Goal: Transaction & Acquisition: Obtain resource

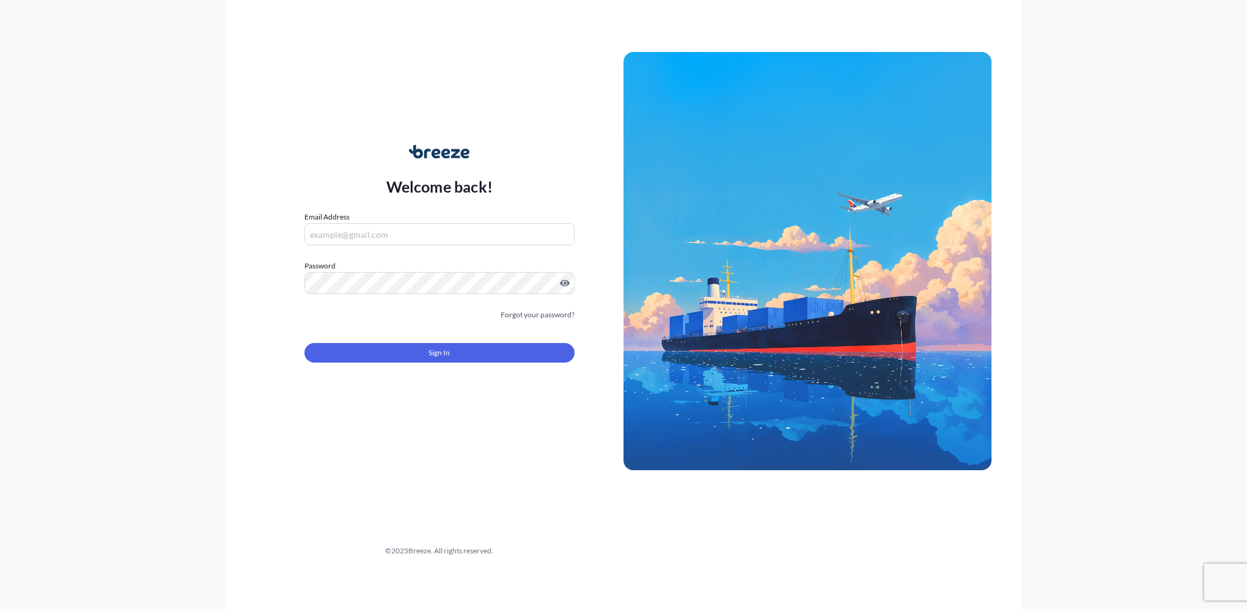
click at [388, 236] on input "Email Address" at bounding box center [439, 234] width 270 height 22
paste input "[EMAIL_ADDRESS][DOMAIN_NAME]"
type input "[EMAIL_ADDRESS][DOMAIN_NAME]"
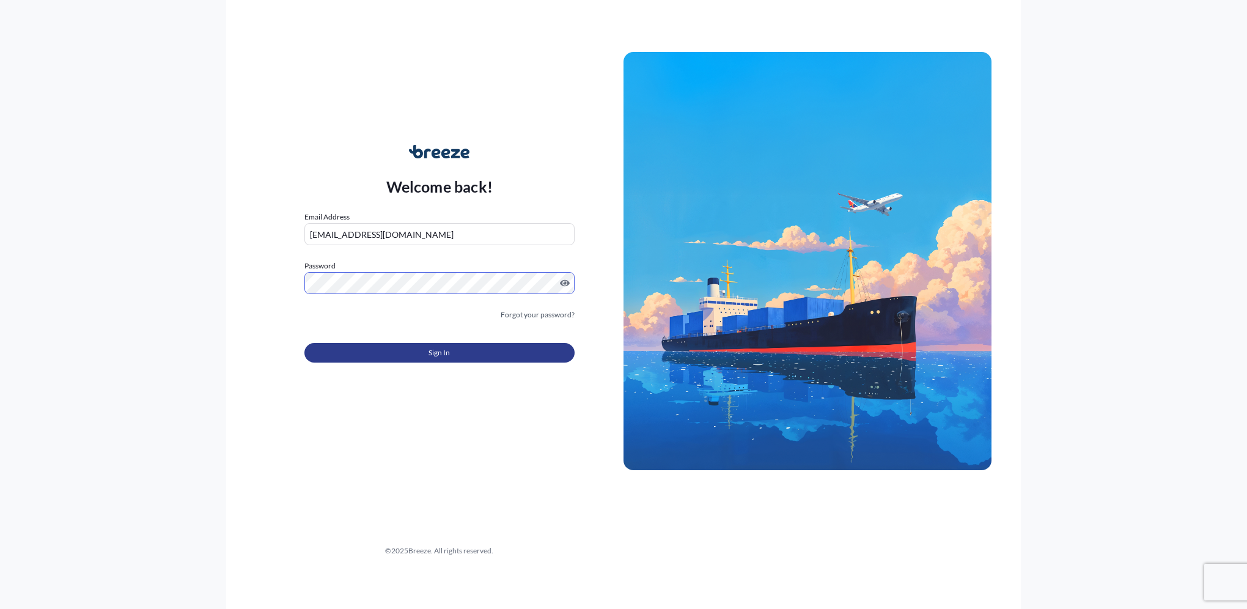
click at [501, 350] on button "Sign In" at bounding box center [439, 353] width 270 height 20
click at [427, 352] on button "Sign In" at bounding box center [439, 353] width 270 height 20
click at [441, 352] on span "Sign In" at bounding box center [438, 352] width 21 height 12
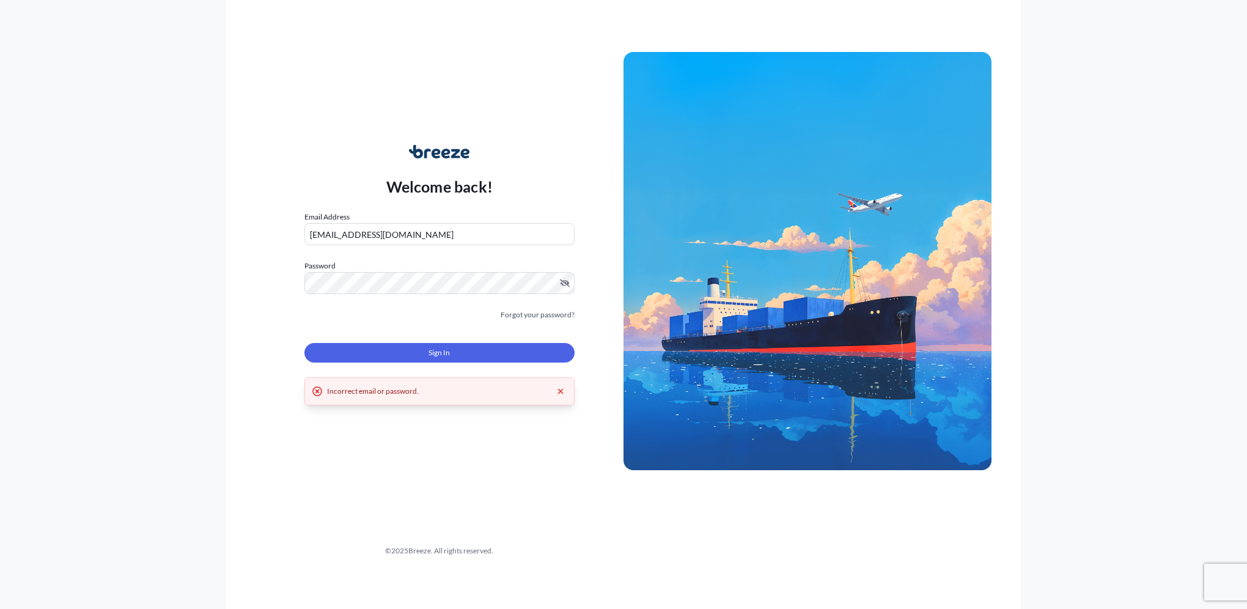
click at [427, 232] on input "[EMAIL_ADDRESS][DOMAIN_NAME]" at bounding box center [439, 234] width 270 height 22
click at [445, 355] on span "Sign In" at bounding box center [438, 352] width 21 height 12
click at [444, 355] on span "Sign In" at bounding box center [438, 352] width 21 height 12
click at [413, 354] on button "Sign In" at bounding box center [439, 353] width 270 height 20
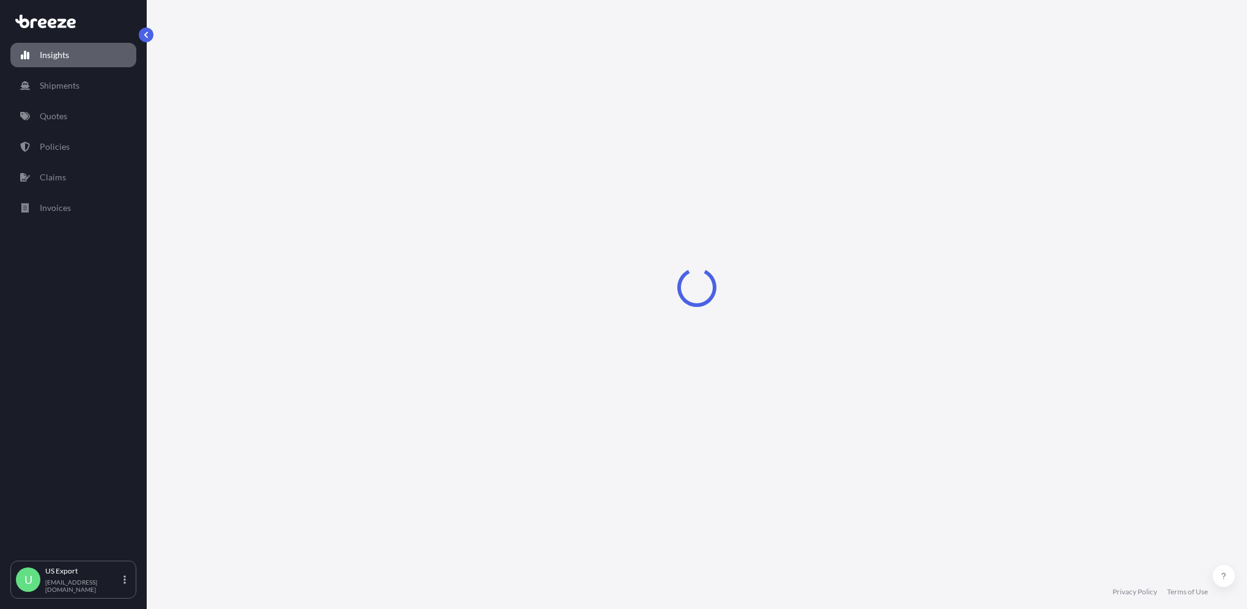
select select "2025"
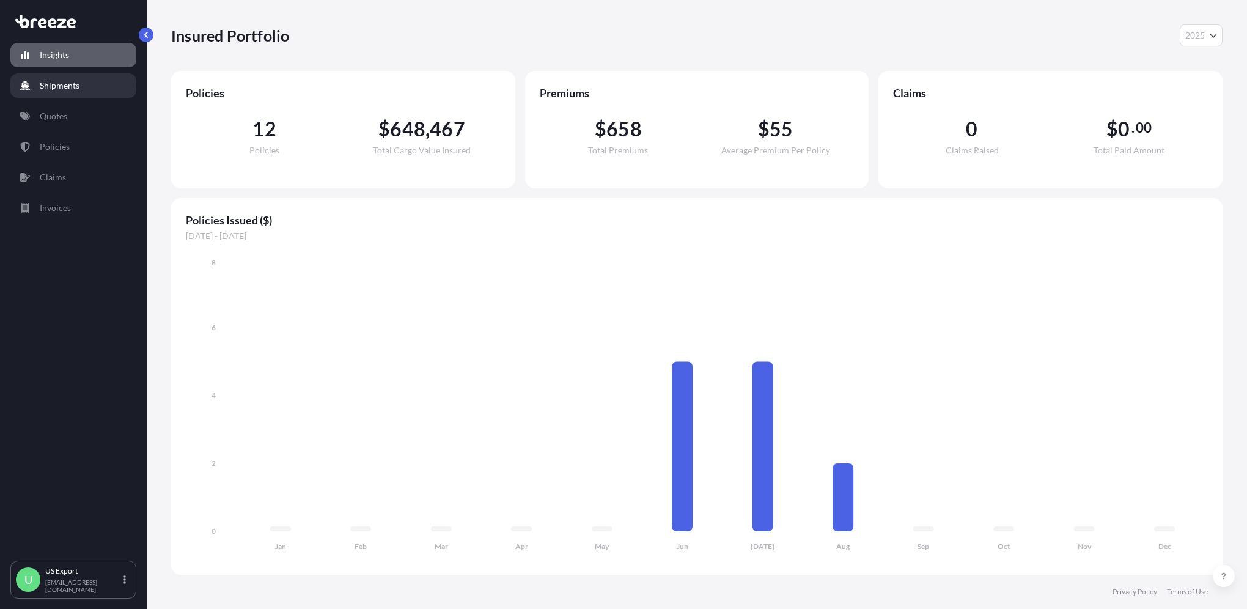
click at [69, 90] on p "Shipments" at bounding box center [60, 85] width 40 height 12
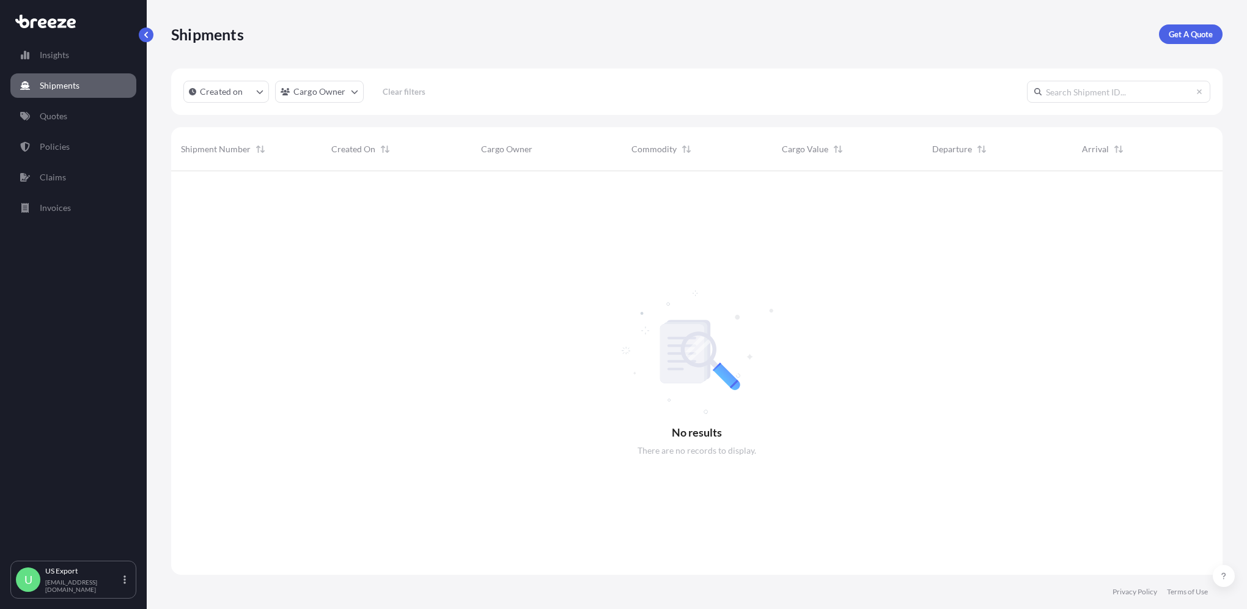
scroll to position [438, 1041]
click at [1198, 35] on p "Get A Quote" at bounding box center [1190, 34] width 44 height 12
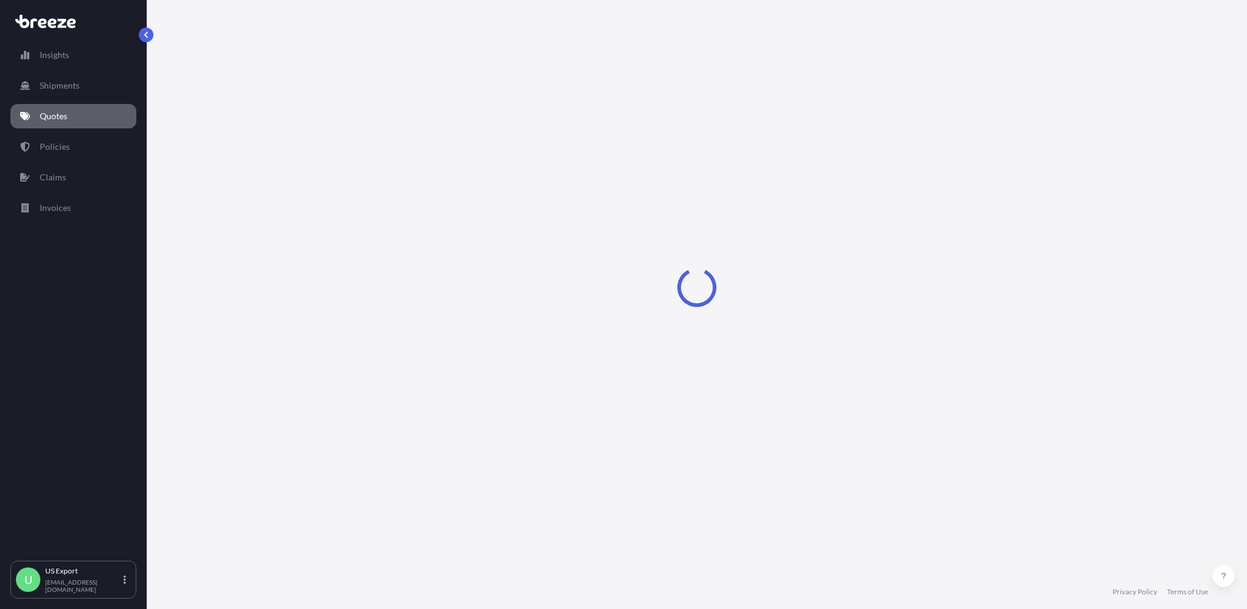
select select "Sea"
select select "1"
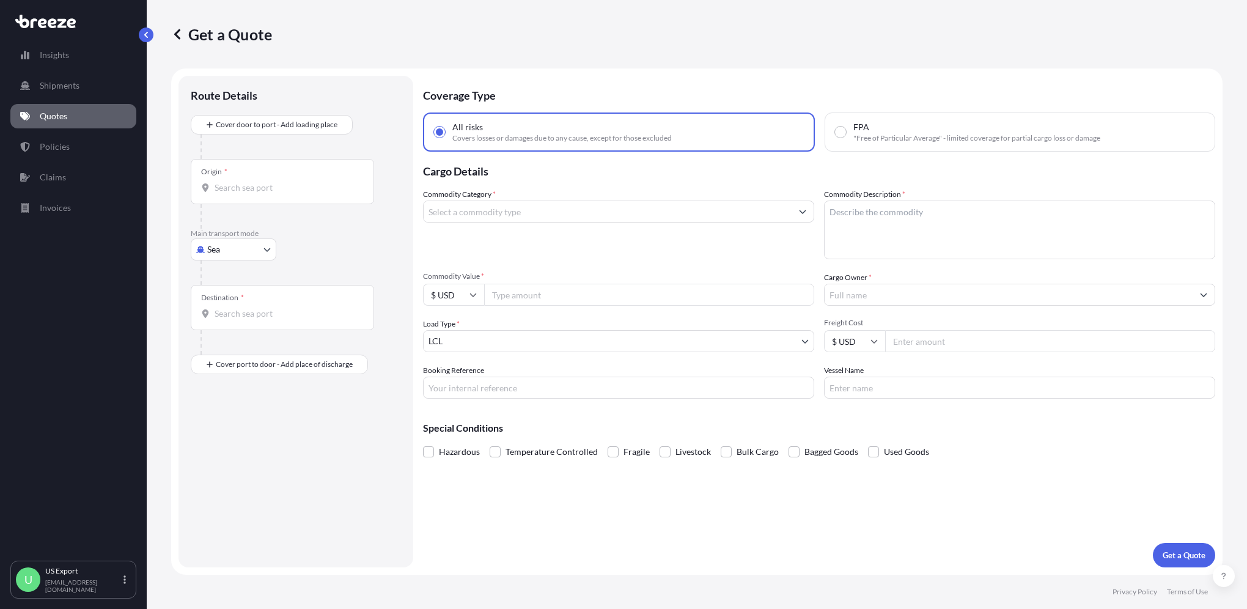
click at [489, 213] on input "Commodity Category *" at bounding box center [607, 211] width 368 height 22
click at [266, 251] on body "Insights Shipments Quotes Policies Claims Invoices U US Export [EMAIL_ADDRESS][…" at bounding box center [623, 304] width 1247 height 609
click at [241, 299] on div "Air" at bounding box center [234, 302] width 76 height 22
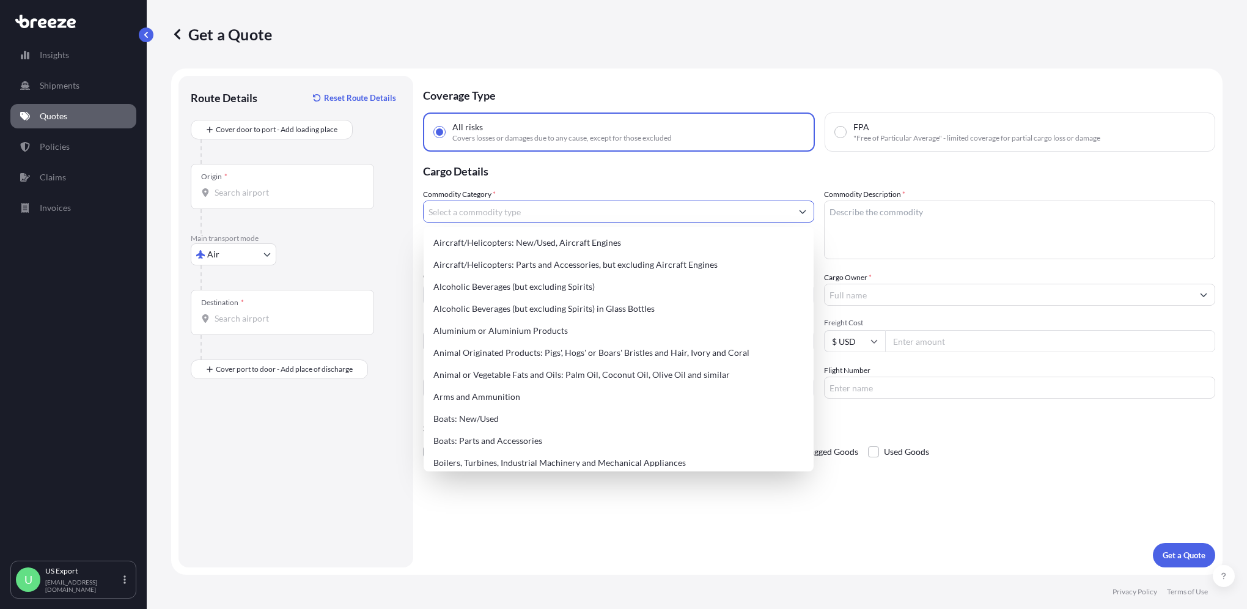
click at [484, 208] on input "Commodity Category *" at bounding box center [607, 211] width 368 height 22
click at [494, 214] on input "Commodity Category *" at bounding box center [607, 211] width 368 height 22
click at [262, 186] on input "Origin *" at bounding box center [286, 192] width 144 height 12
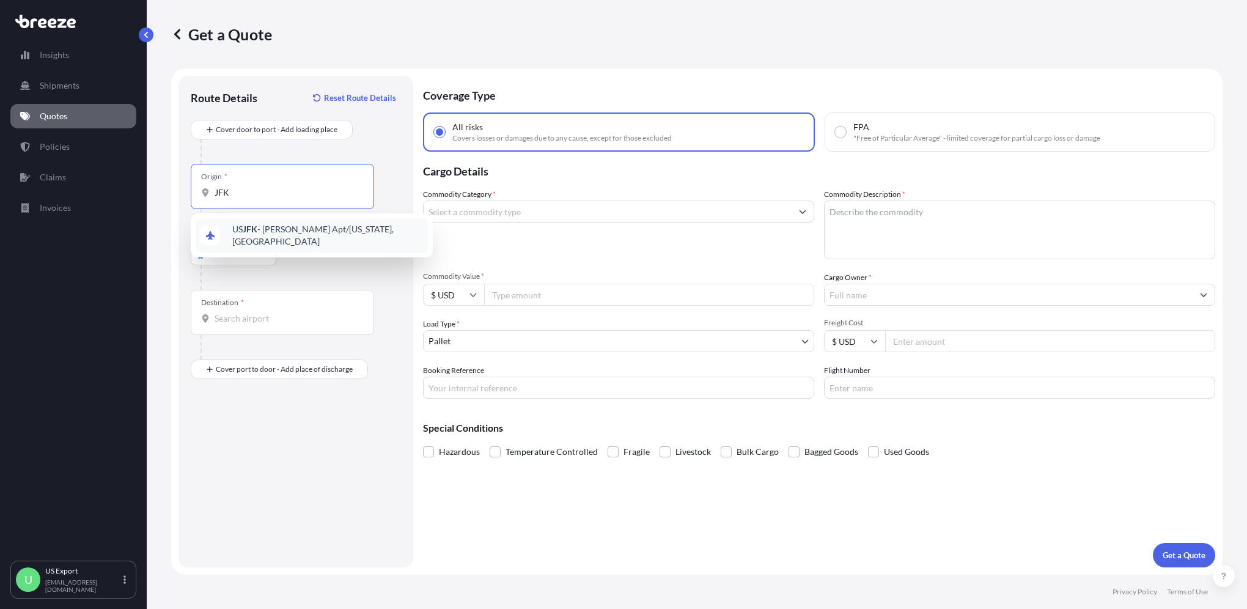
click at [328, 238] on span "US JFK - [PERSON_NAME] Apt/[US_STATE], [GEOGRAPHIC_DATA]" at bounding box center [327, 235] width 191 height 24
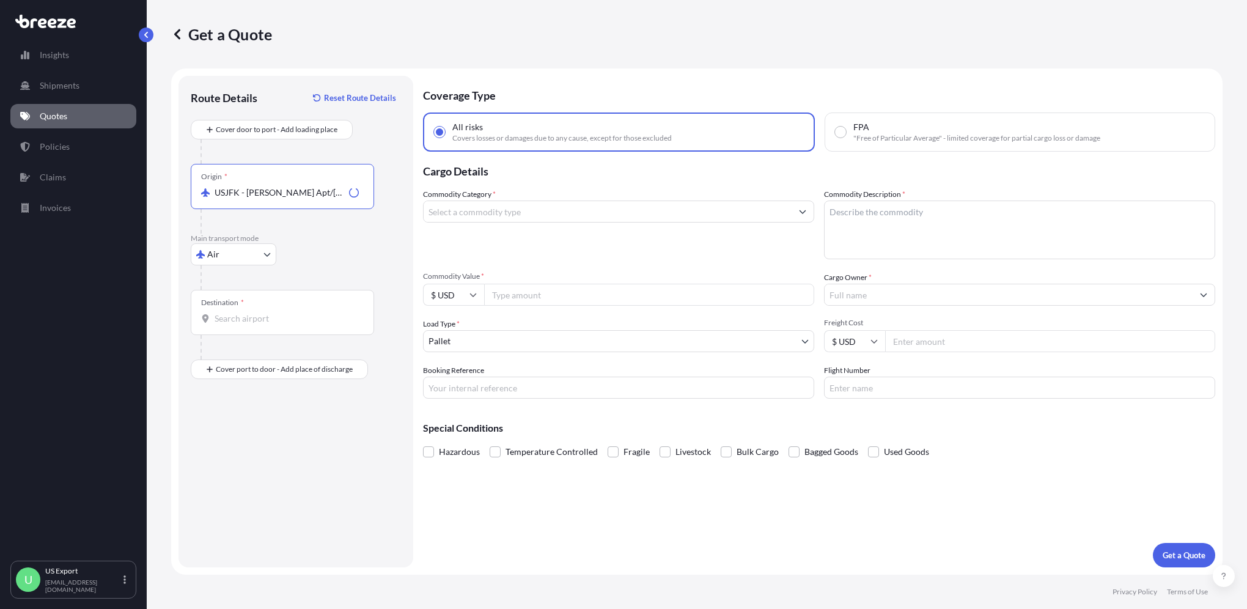
type input "USJFK - [PERSON_NAME] Apt/[US_STATE], [GEOGRAPHIC_DATA]"
click at [480, 207] on input "Commodity Category *" at bounding box center [607, 211] width 368 height 22
click at [951, 204] on textarea "Commodity Description *" at bounding box center [1019, 229] width 391 height 59
click at [801, 213] on icon "Show suggestions" at bounding box center [802, 211] width 7 height 7
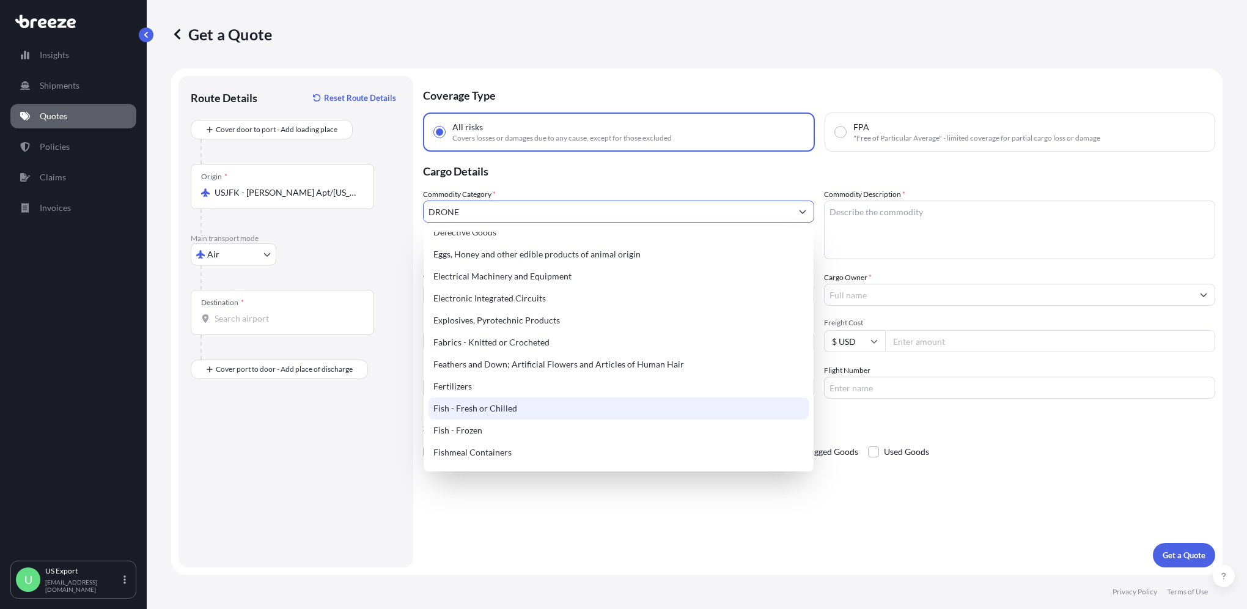
scroll to position [694, 0]
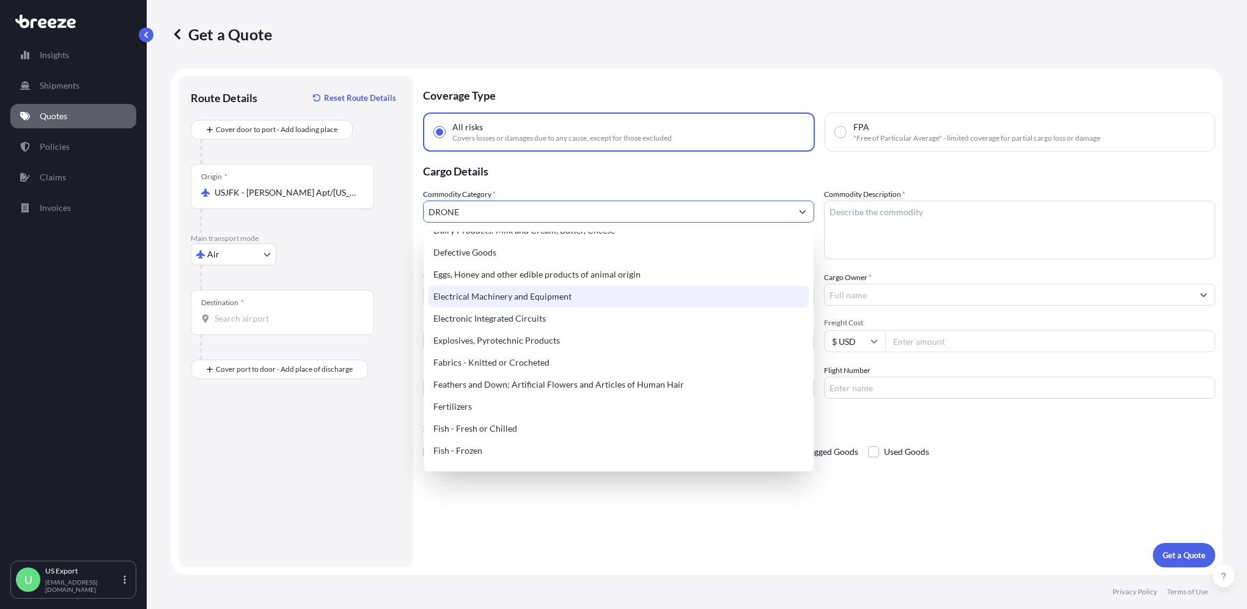
click at [530, 303] on div "Electrical Machinery and Equipment" at bounding box center [618, 296] width 380 height 22
type input "Electrical Machinery and Equipment"
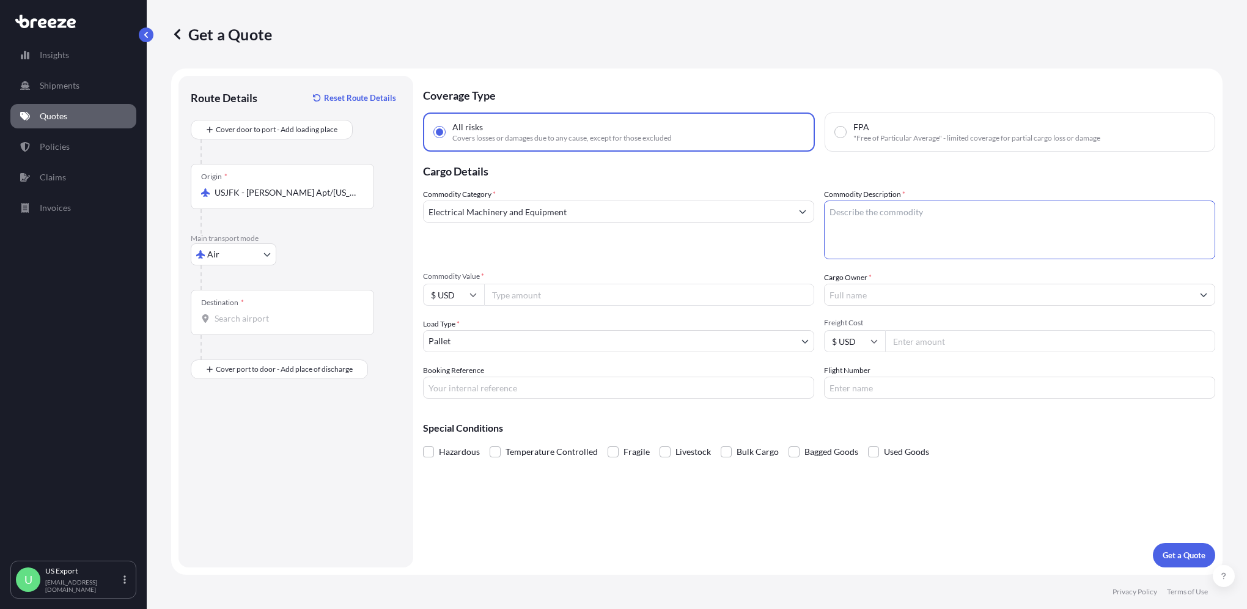
click at [911, 215] on textarea "Commodity Description *" at bounding box center [1019, 229] width 391 height 59
type textarea "Drone"
click at [527, 299] on input "Commodity Value *" at bounding box center [649, 295] width 330 height 22
click at [592, 292] on input "Commodity Value *" at bounding box center [649, 295] width 330 height 22
type input "47000"
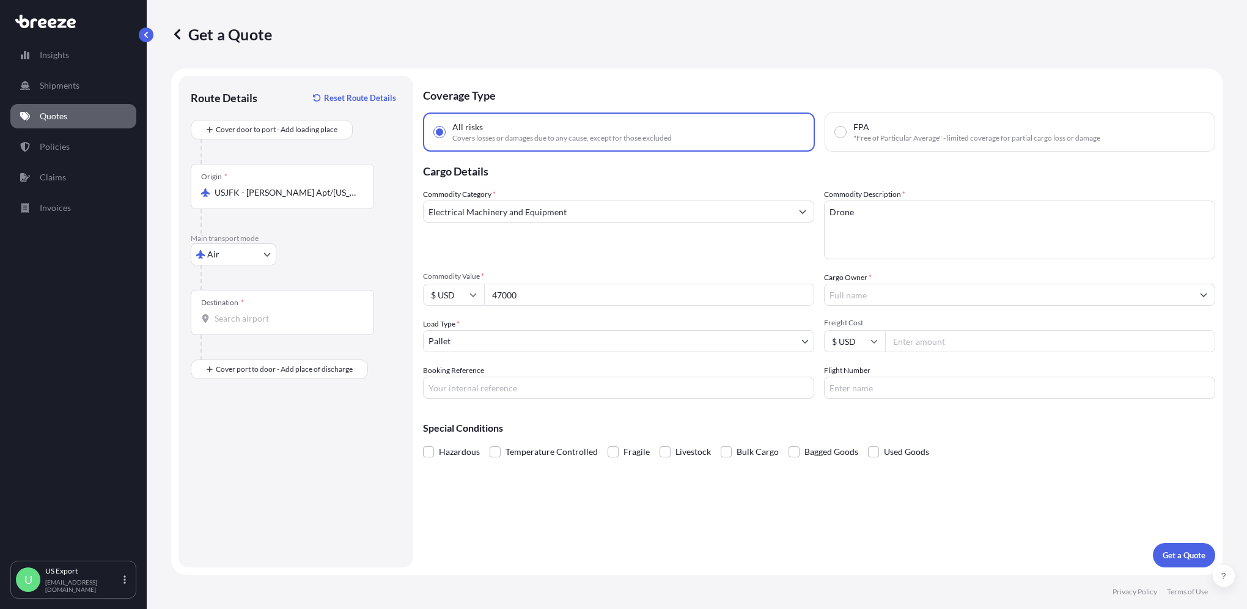
click at [870, 274] on span "*" at bounding box center [869, 277] width 3 height 9
click at [870, 284] on input "Cargo Owner *" at bounding box center [1008, 295] width 368 height 22
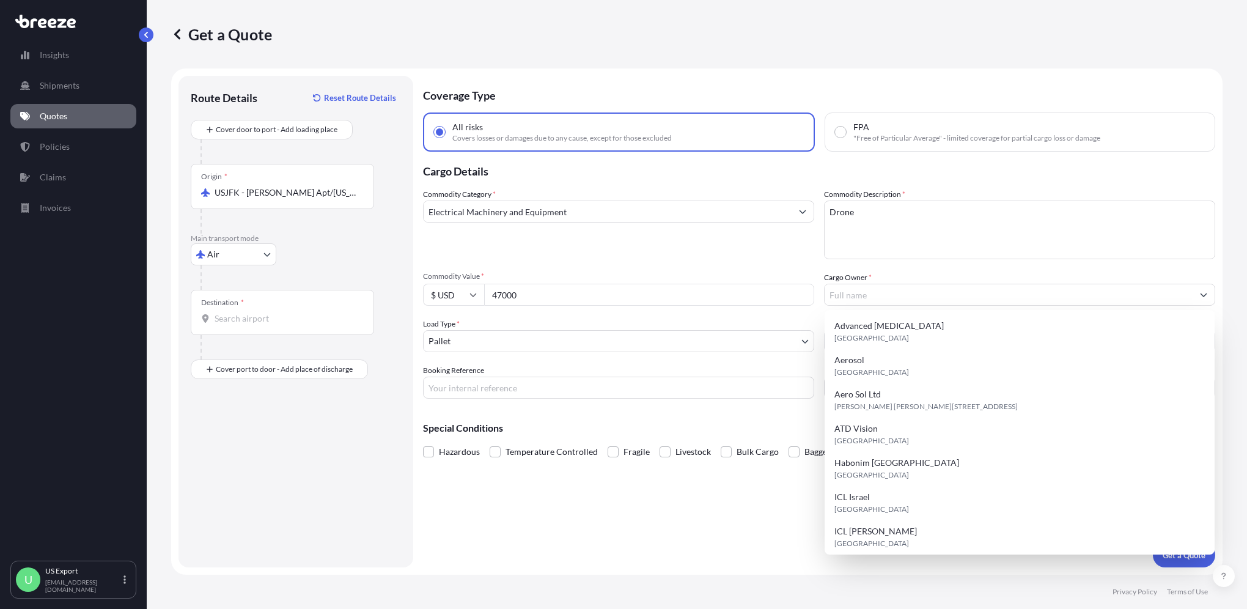
click at [869, 276] on span "*" at bounding box center [869, 277] width 3 height 9
click at [869, 284] on input "Cargo Owner *" at bounding box center [1008, 295] width 368 height 22
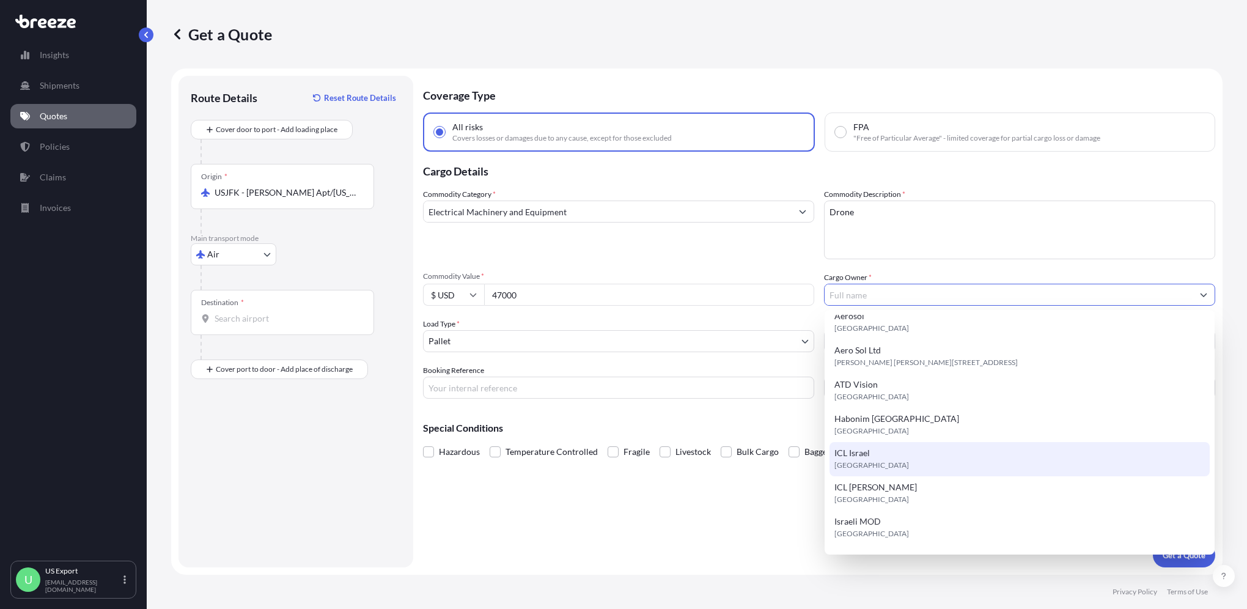
scroll to position [0, 0]
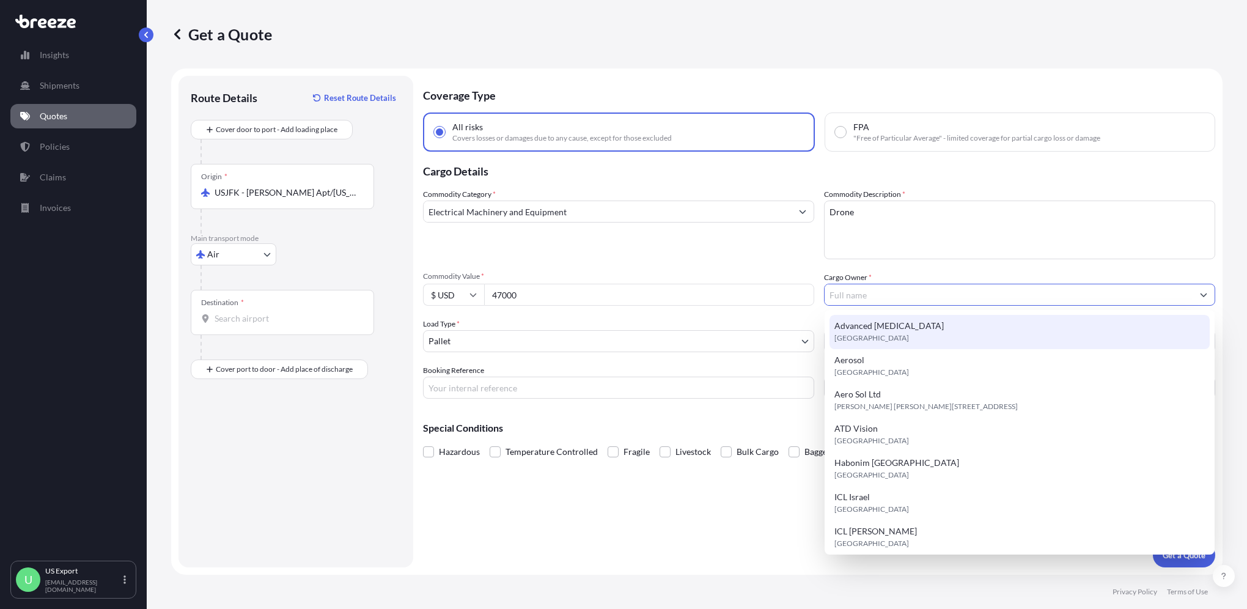
click at [772, 271] on span "Commodity Value *" at bounding box center [618, 276] width 391 height 10
click at [772, 284] on input "47000" at bounding box center [649, 295] width 330 height 22
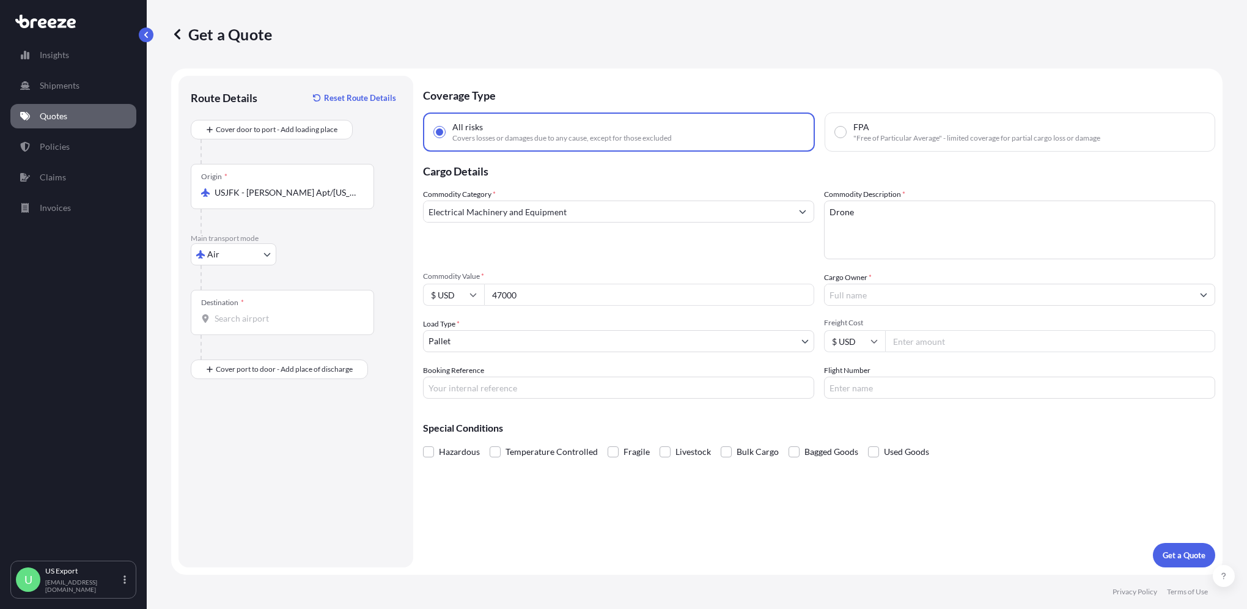
click at [870, 277] on span "*" at bounding box center [869, 277] width 3 height 9
click at [870, 284] on input "Cargo Owner *" at bounding box center [1008, 295] width 368 height 22
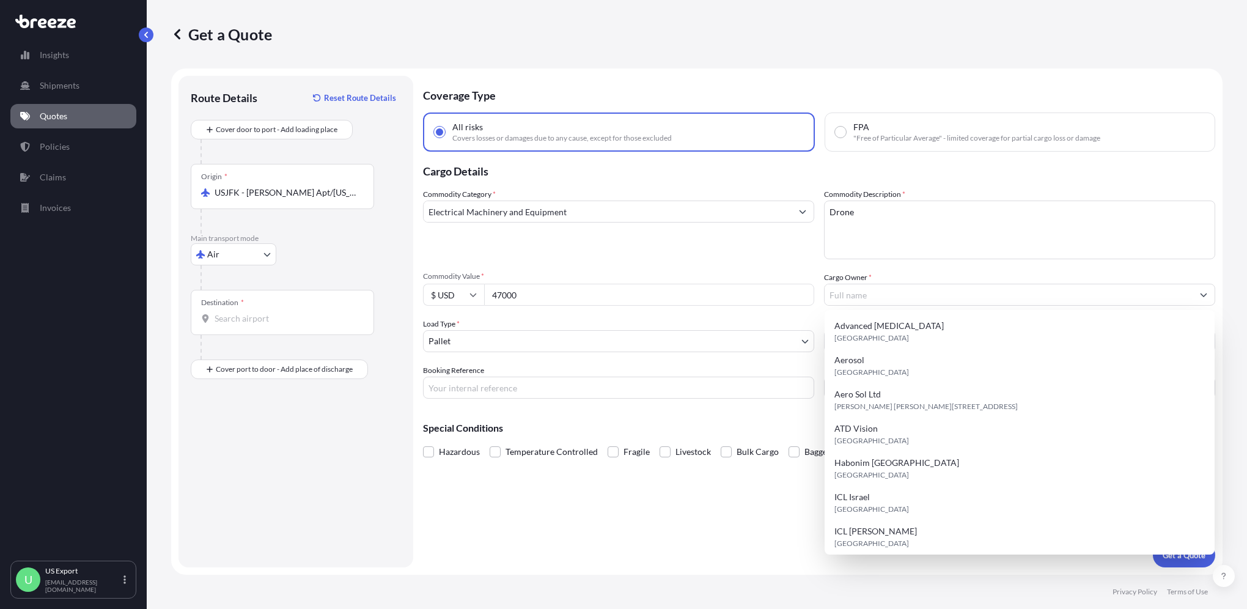
click at [690, 501] on div "Coverage Type All risks Covers losses or damages due to any cause, except for t…" at bounding box center [819, 321] width 792 height 491
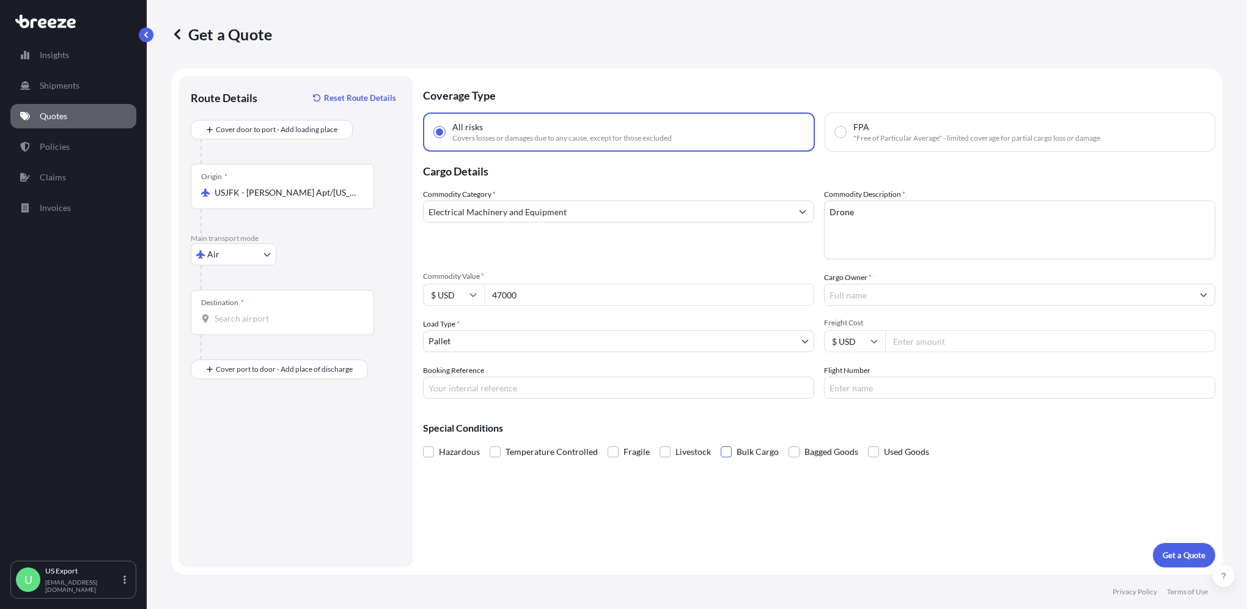
click at [720, 451] on span at bounding box center [725, 451] width 11 height 11
click at [720, 442] on input "Bulk Cargo" at bounding box center [720, 442] width 0 height 0
click at [501, 391] on input "Booking Reference" at bounding box center [618, 387] width 391 height 22
click at [477, 394] on input "Booking Reference" at bounding box center [618, 387] width 391 height 22
type input "700-74275924"
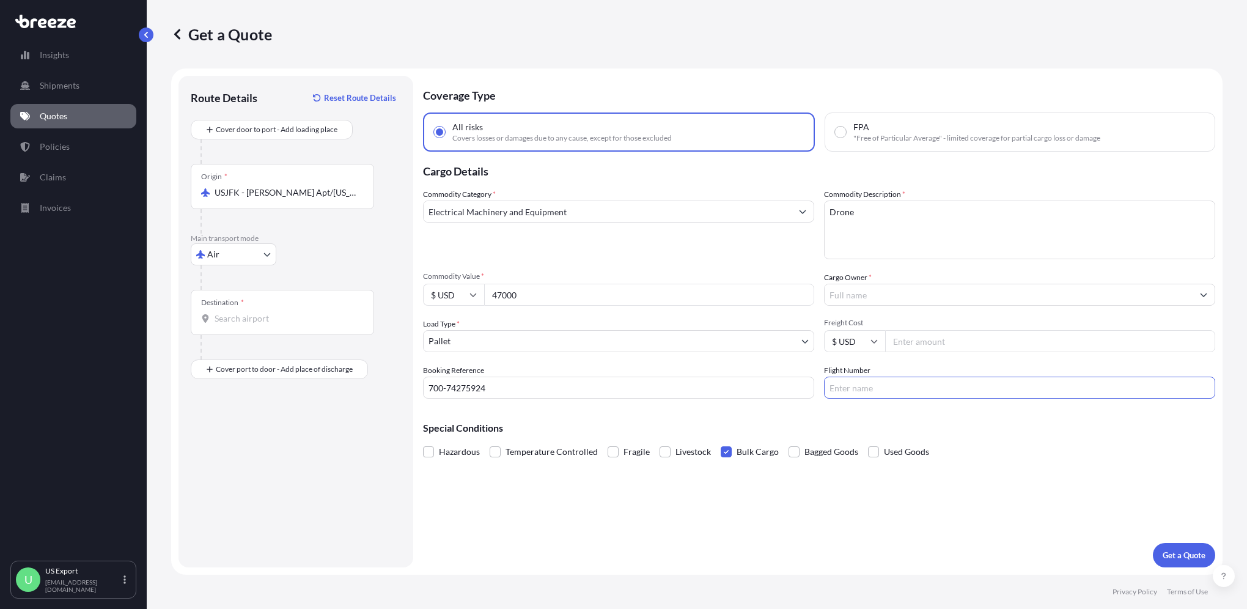
click at [868, 385] on input "Flight Number" at bounding box center [1019, 387] width 391 height 22
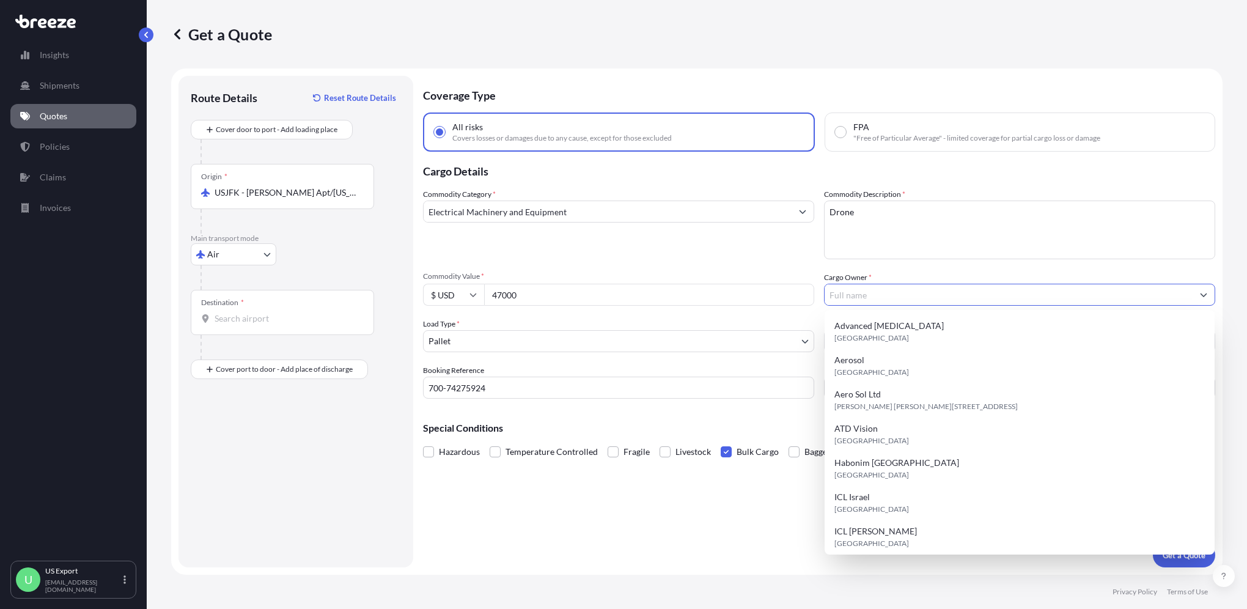
click at [852, 298] on input "Cargo Owner *" at bounding box center [1008, 295] width 368 height 22
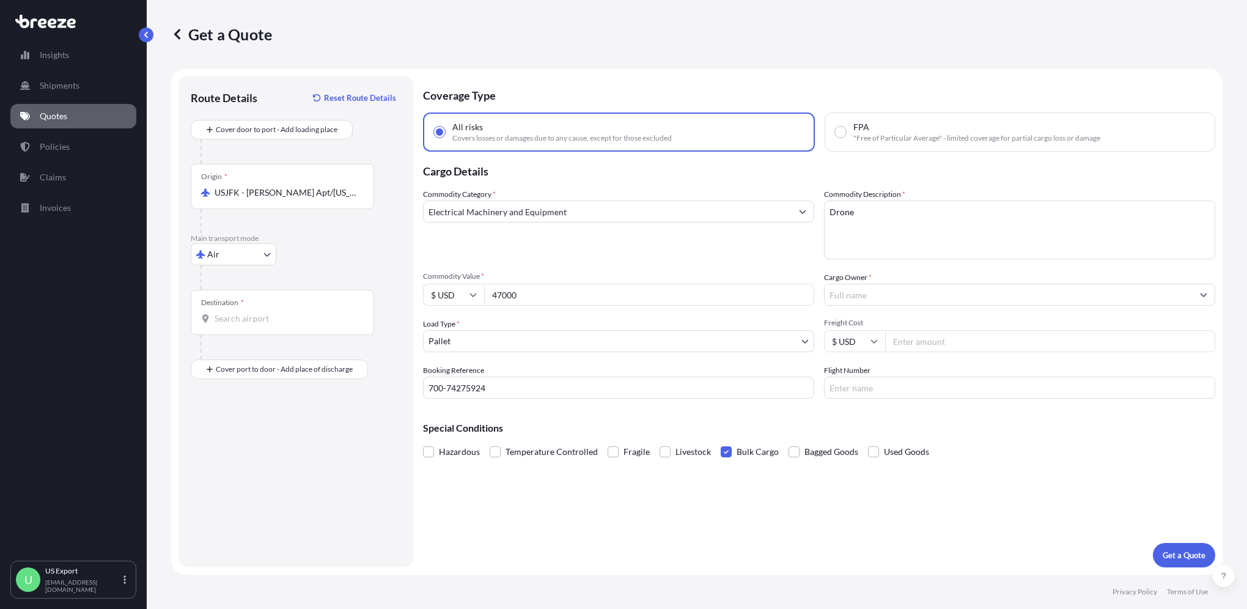
type input "Aero Sol Ltd"
drag, startPoint x: 878, startPoint y: 296, endPoint x: 810, endPoint y: 298, distance: 67.9
click at [810, 296] on div "Commodity Category * Electrical Machinery and Equipment Commodity Description *…" at bounding box center [819, 293] width 792 height 210
type input "S"
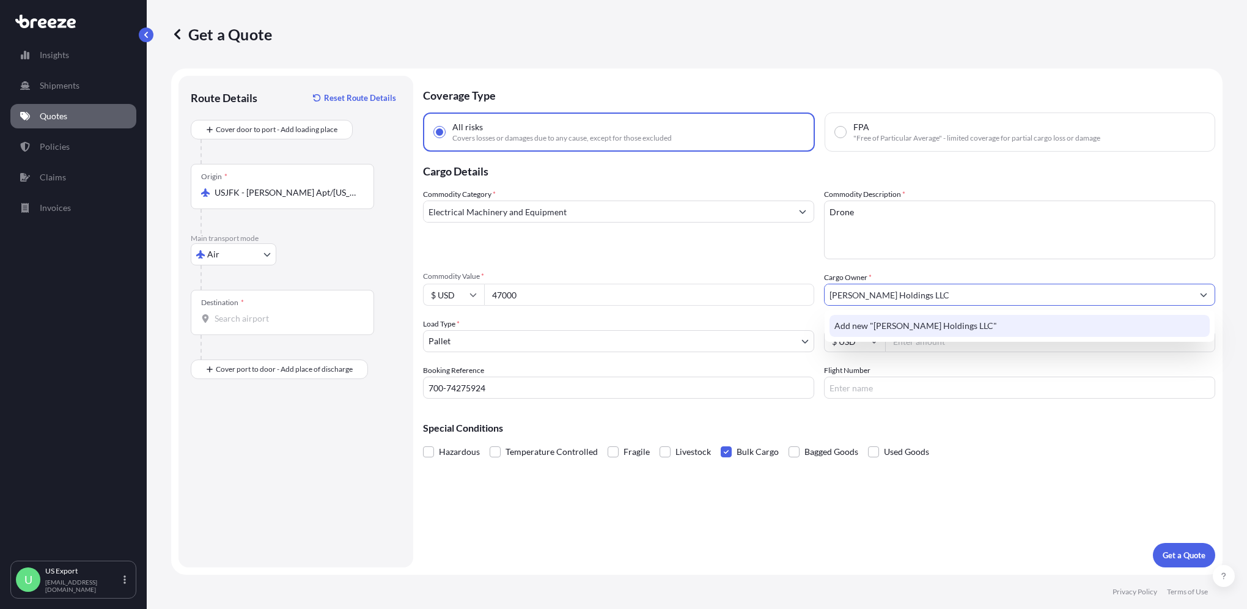
click at [885, 328] on span "Add new "[PERSON_NAME] Holdings LLC"" at bounding box center [915, 326] width 163 height 12
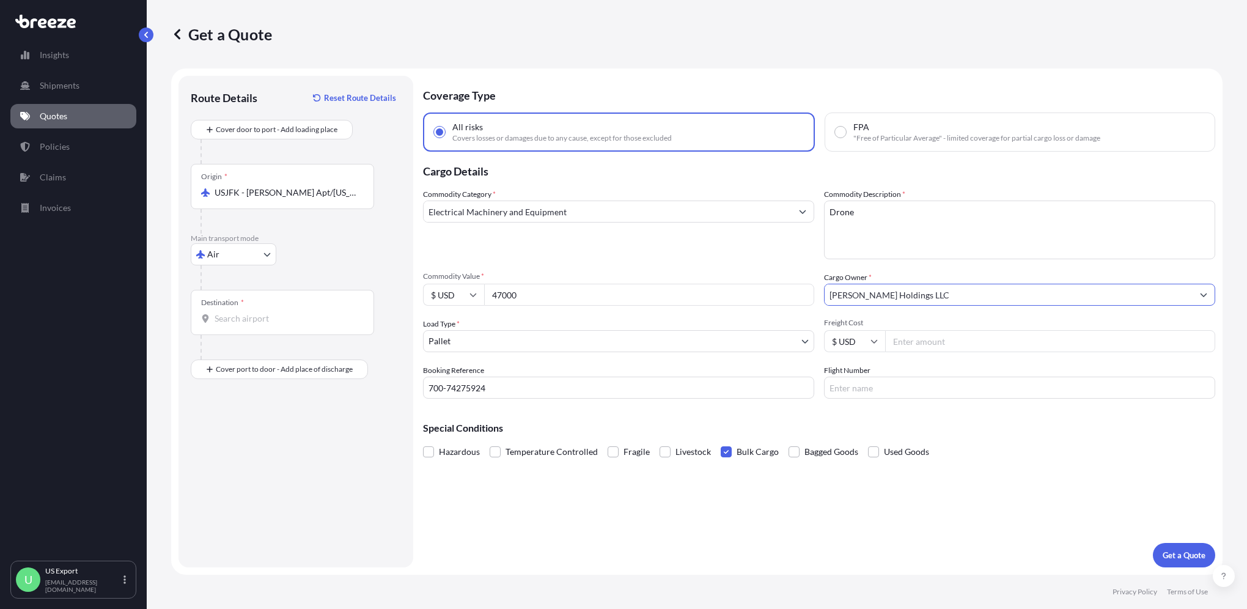
type input "[PERSON_NAME] Holdings LLC"
click at [918, 343] on input "Freight Cost" at bounding box center [1050, 341] width 330 height 22
type input "1000"
click at [851, 385] on input "Flight Number" at bounding box center [1019, 387] width 391 height 22
type input "CHG542"
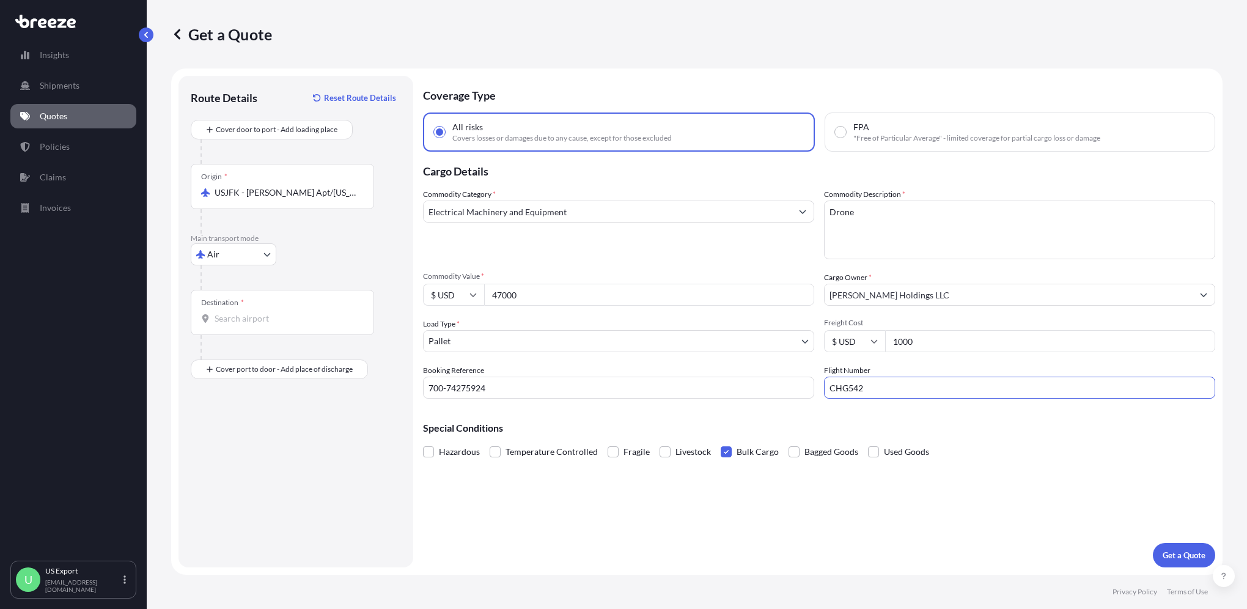
click at [249, 318] on input "Destination *" at bounding box center [286, 318] width 144 height 12
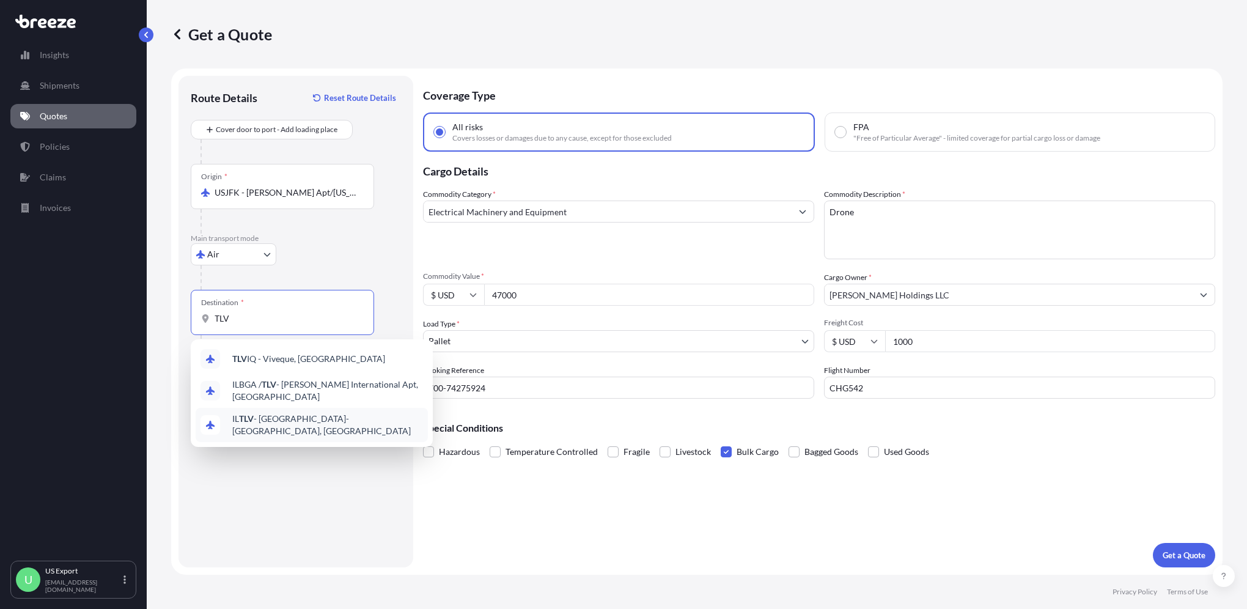
click at [329, 418] on span "IL TLV - [GEOGRAPHIC_DATA]-[GEOGRAPHIC_DATA], [GEOGRAPHIC_DATA]" at bounding box center [327, 424] width 191 height 24
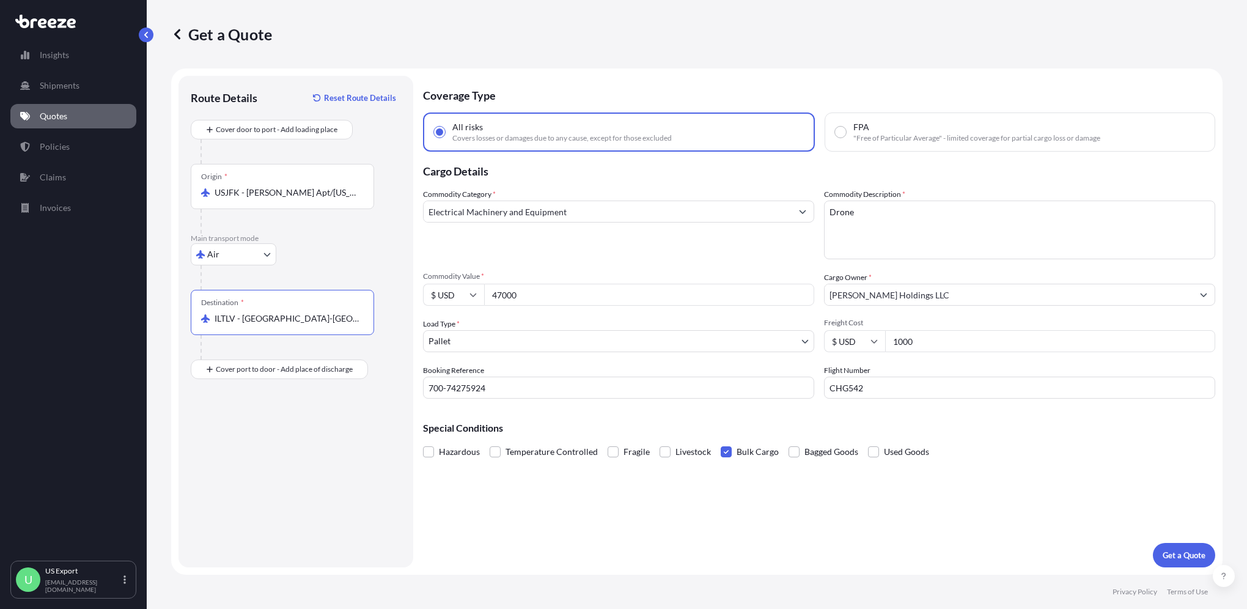
drag, startPoint x: 328, startPoint y: 318, endPoint x: 203, endPoint y: 318, distance: 124.7
click at [203, 318] on div "ILTLV - [GEOGRAPHIC_DATA]-[GEOGRAPHIC_DATA], [GEOGRAPHIC_DATA]" at bounding box center [282, 318] width 163 height 12
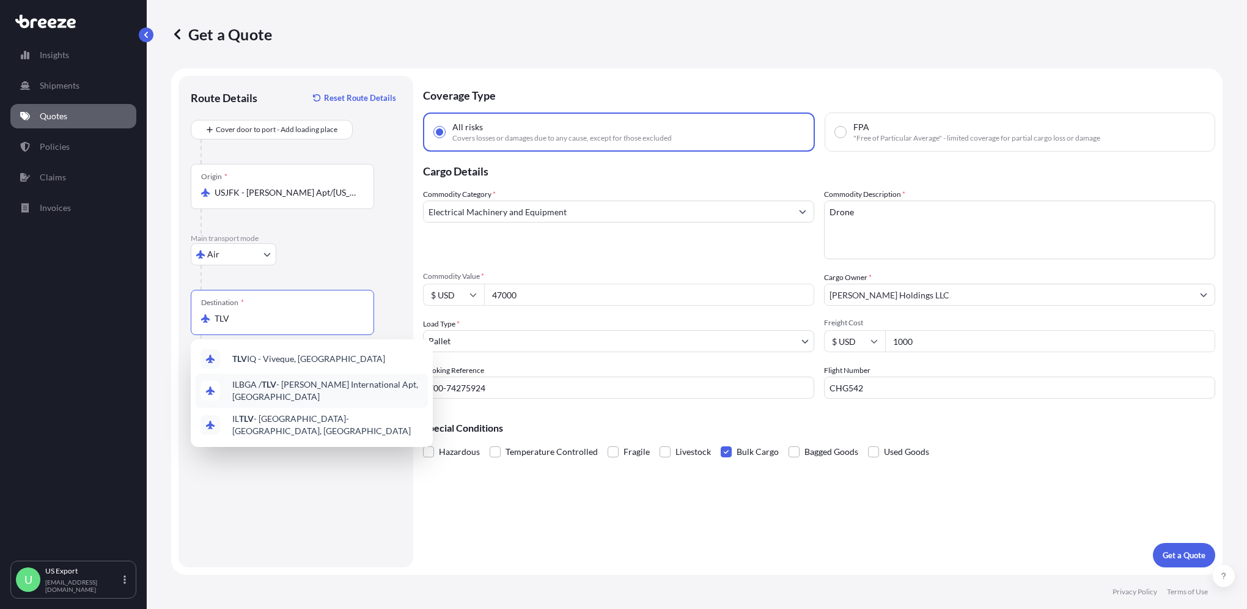
click at [310, 394] on span "ILBGA / TLV - [PERSON_NAME] International Apt, [GEOGRAPHIC_DATA]" at bounding box center [327, 390] width 191 height 24
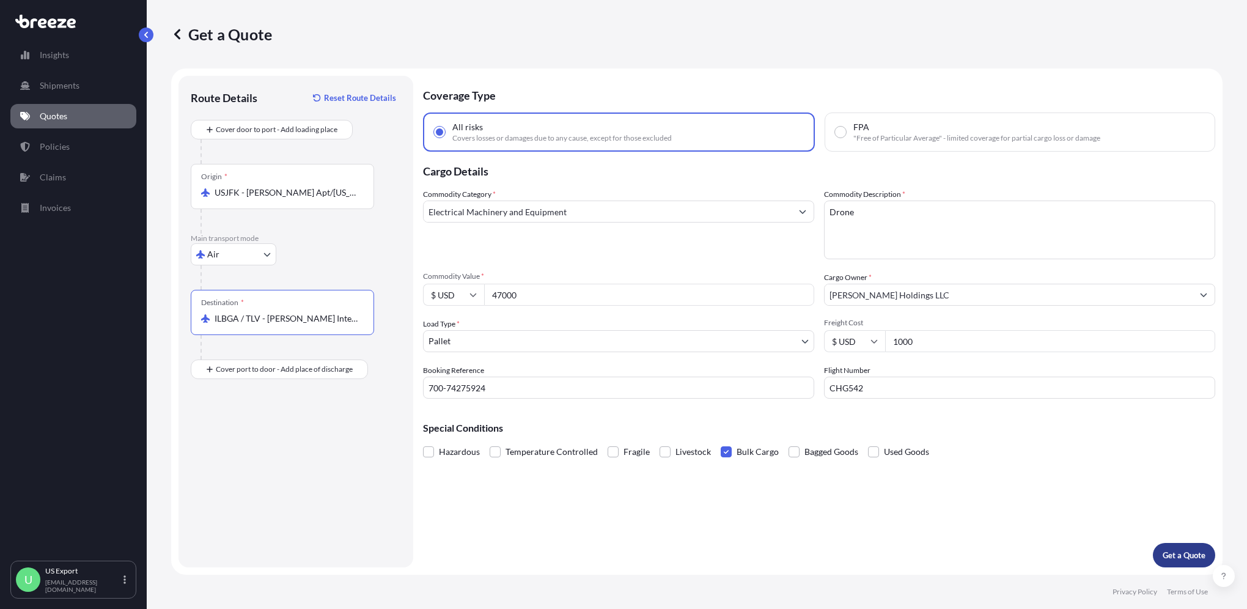
type input "ILBGA / TLV - [PERSON_NAME] International Apt, [GEOGRAPHIC_DATA]"
click at [1176, 554] on p "Get a Quote" at bounding box center [1183, 555] width 43 height 12
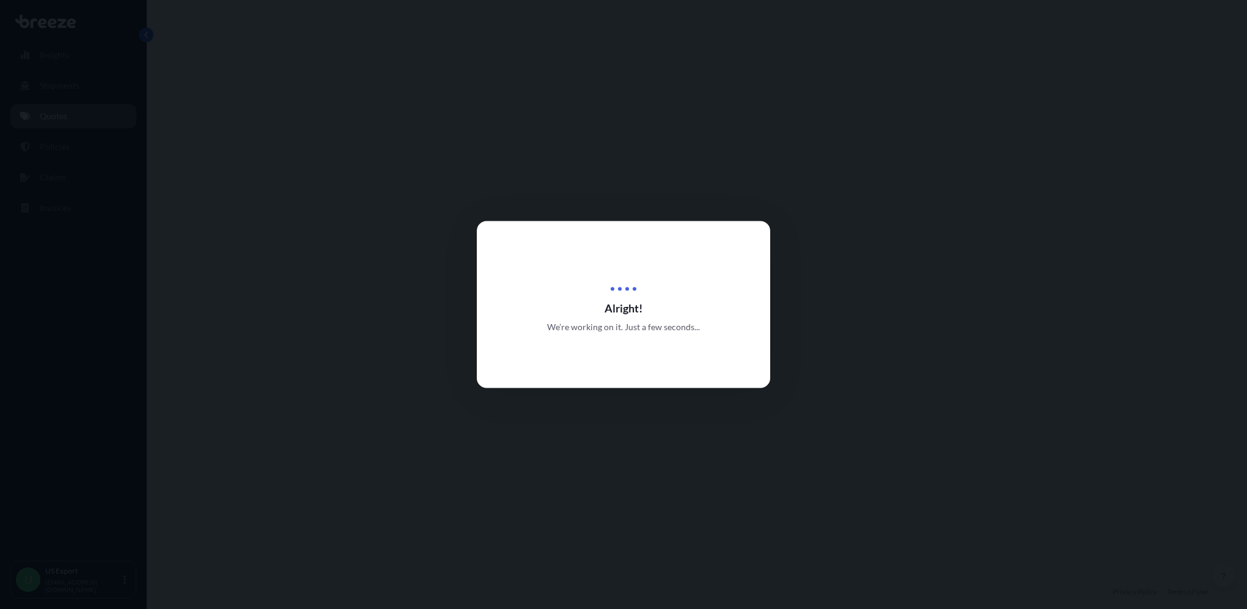
select select "Air"
select select "1"
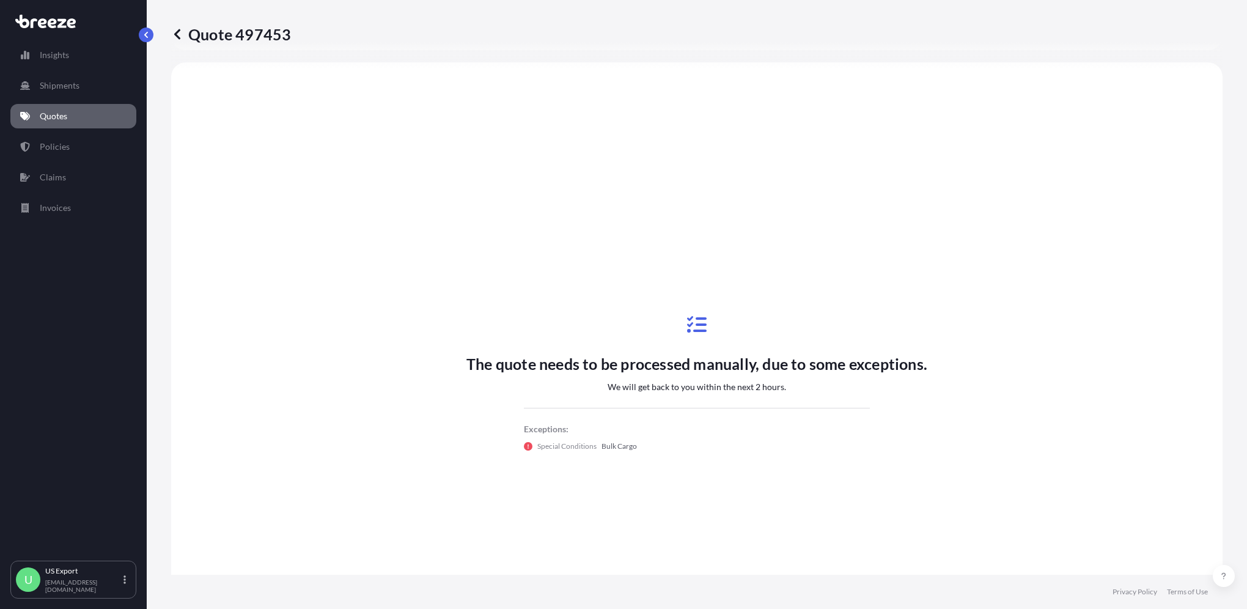
scroll to position [443, 0]
click at [175, 34] on icon at bounding box center [177, 34] width 6 height 10
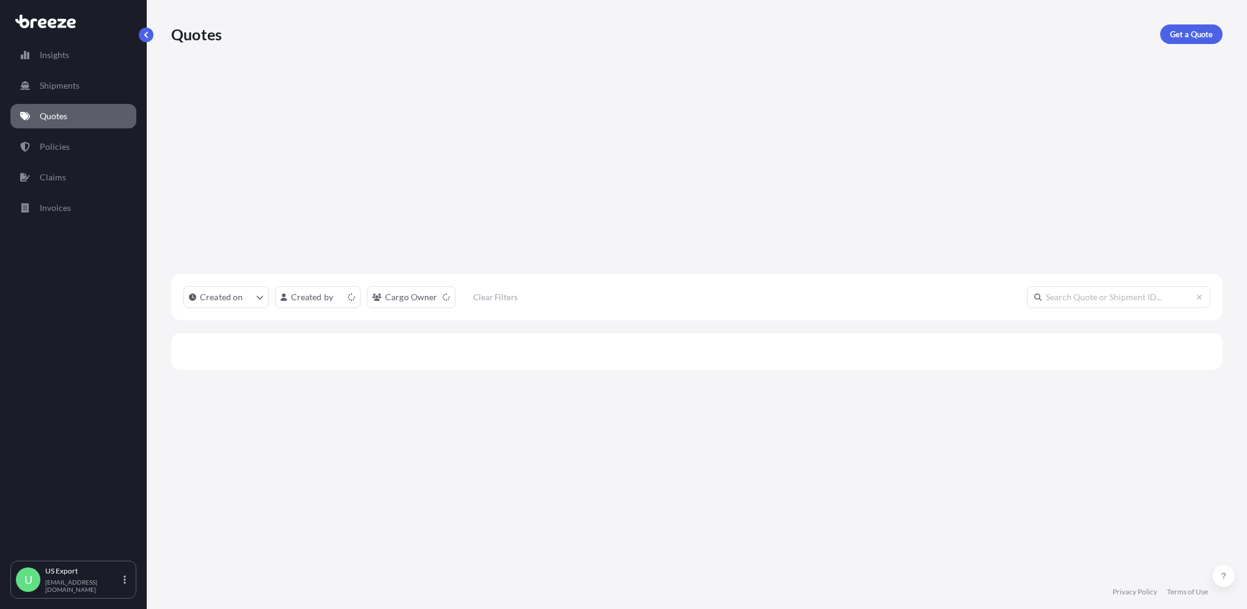
scroll to position [401, 1041]
select select "Air"
select select "1"
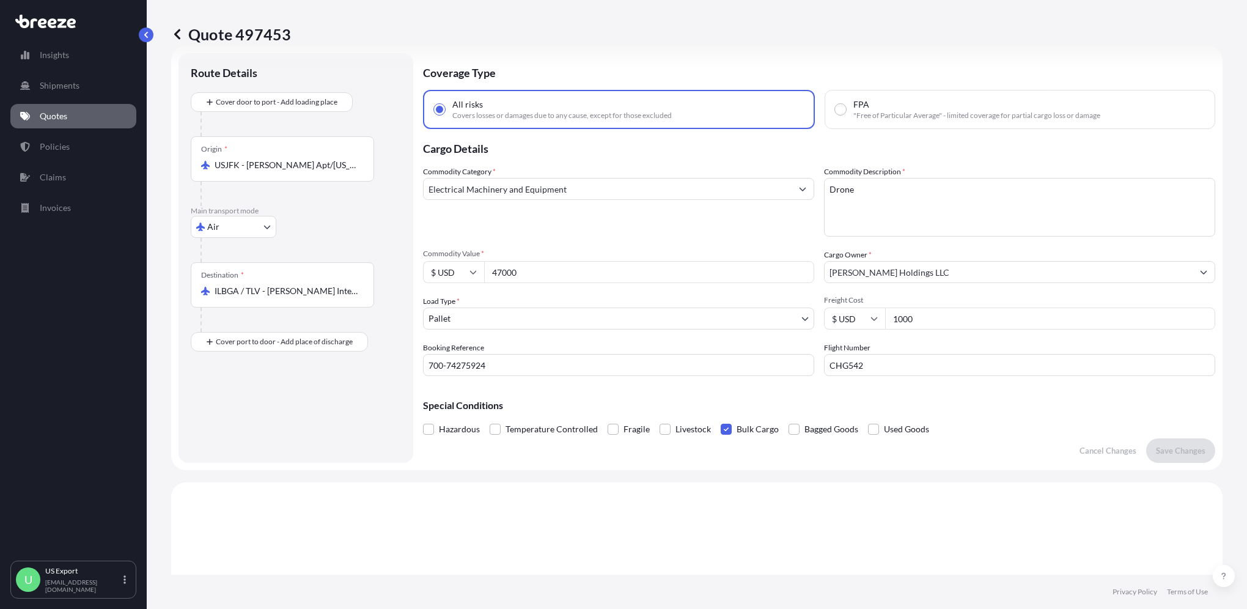
scroll to position [61, 0]
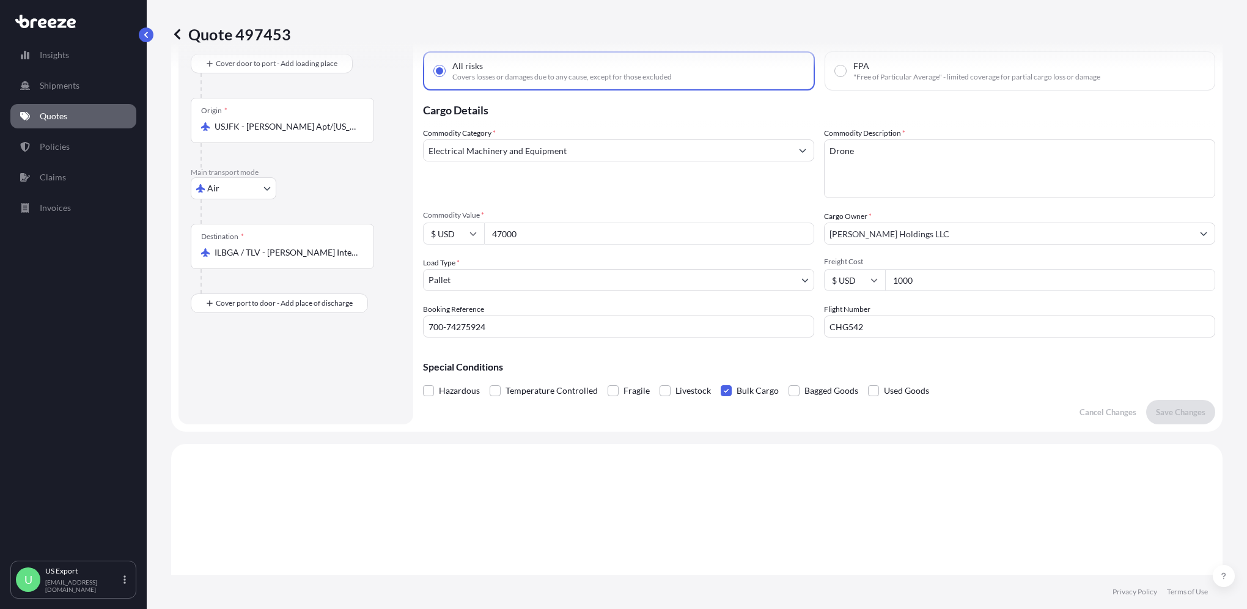
click at [726, 388] on span at bounding box center [725, 390] width 11 height 11
click at [720, 381] on input "Bulk Cargo" at bounding box center [720, 381] width 0 height 0
click at [1170, 413] on p "Save Changes" at bounding box center [1180, 412] width 49 height 12
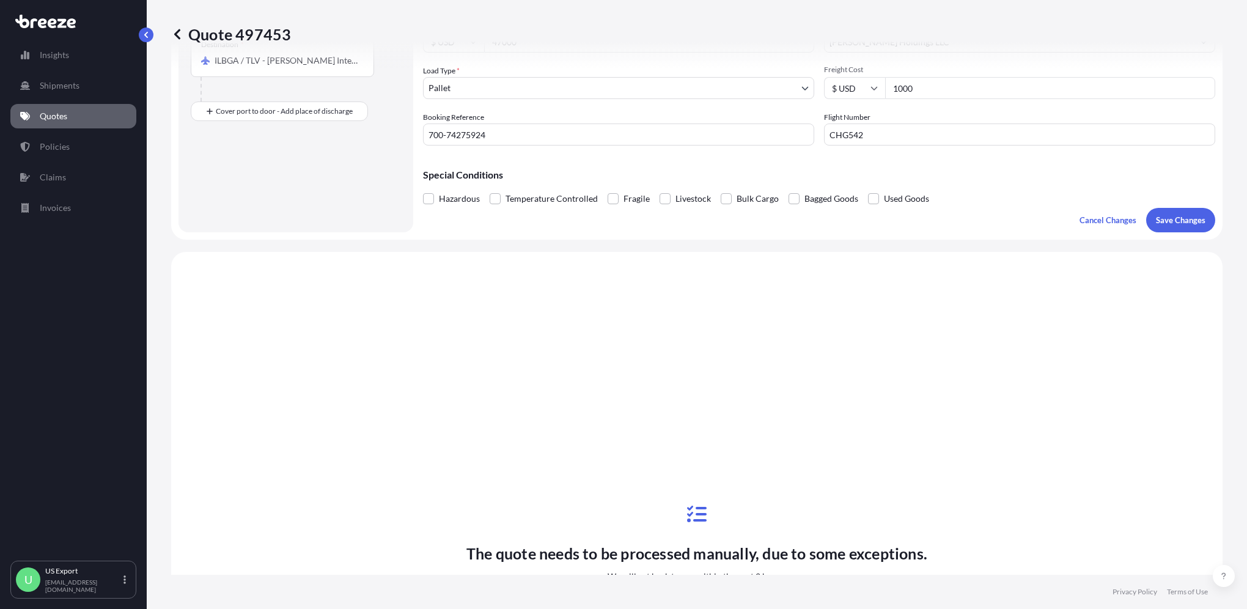
scroll to position [443, 0]
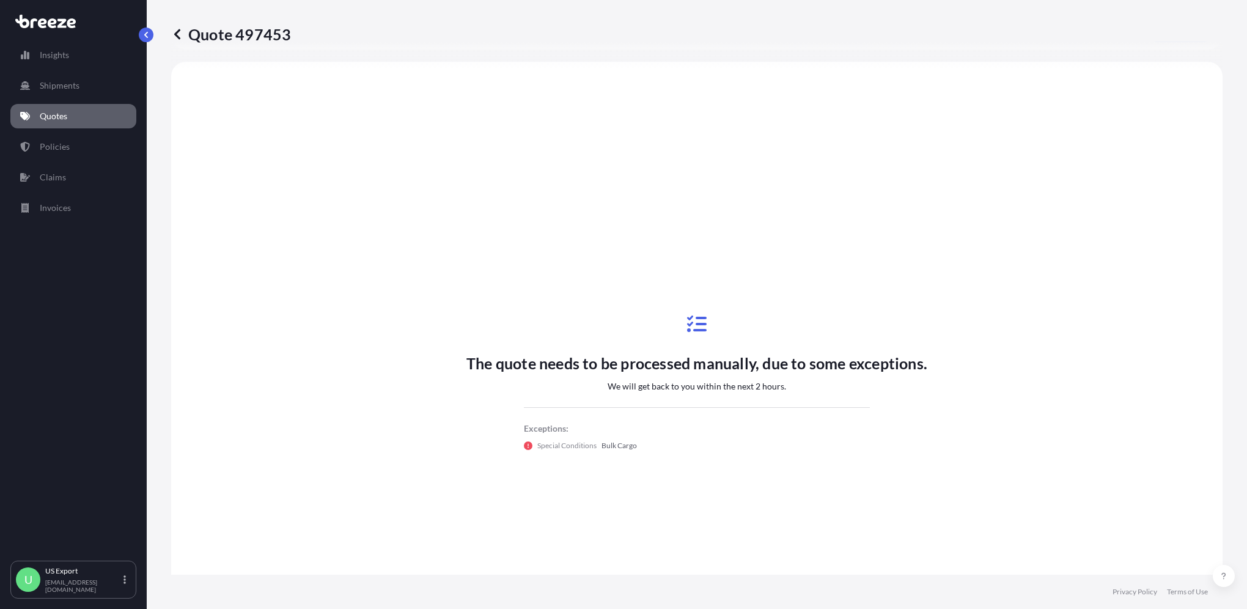
select select "Air"
select select "1"
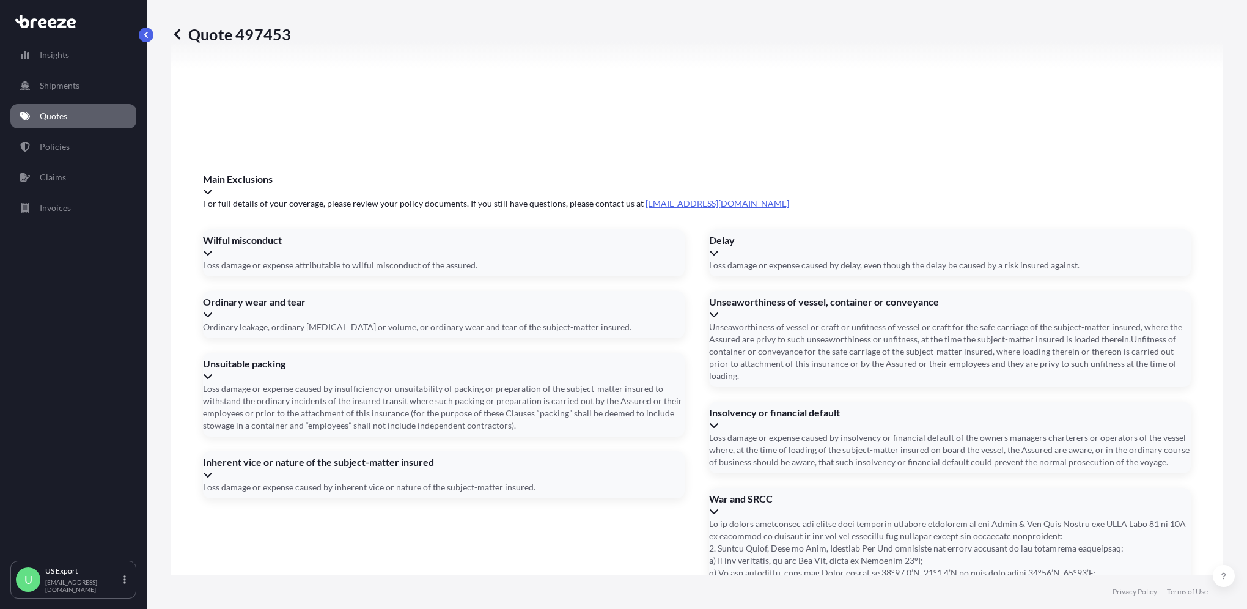
scroll to position [1523, 0]
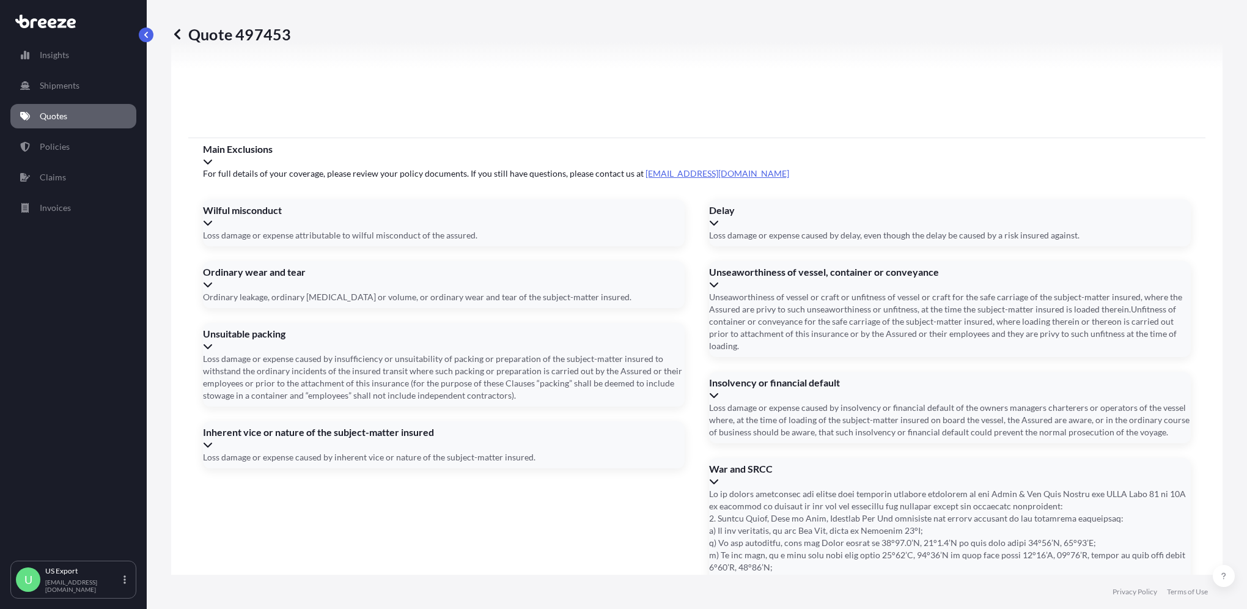
type input "[DATE]"
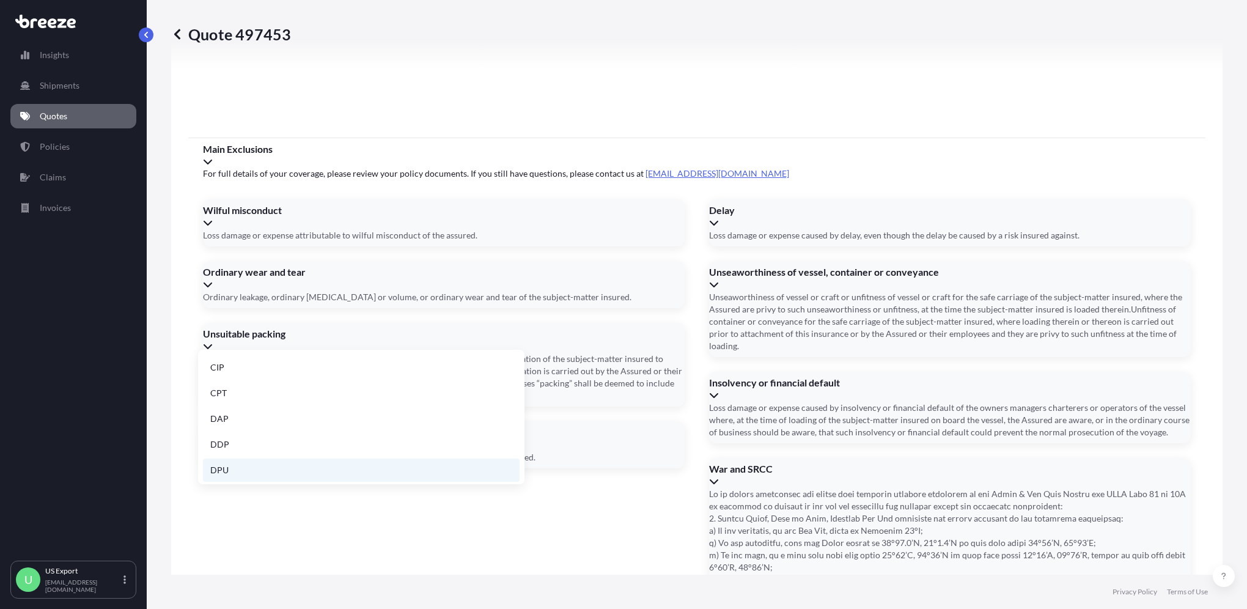
scroll to position [122, 0]
drag, startPoint x: 307, startPoint y: 428, endPoint x: 328, endPoint y: 430, distance: 20.9
click at [307, 428] on li "EXW" at bounding box center [361, 423] width 317 height 23
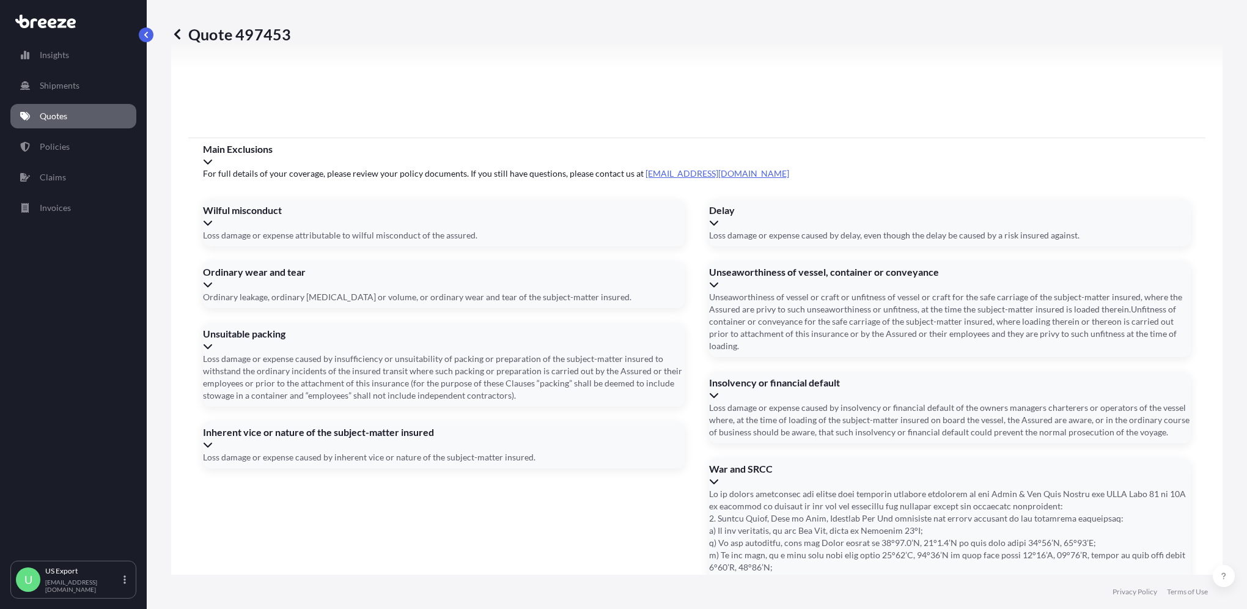
type input "AE1499"
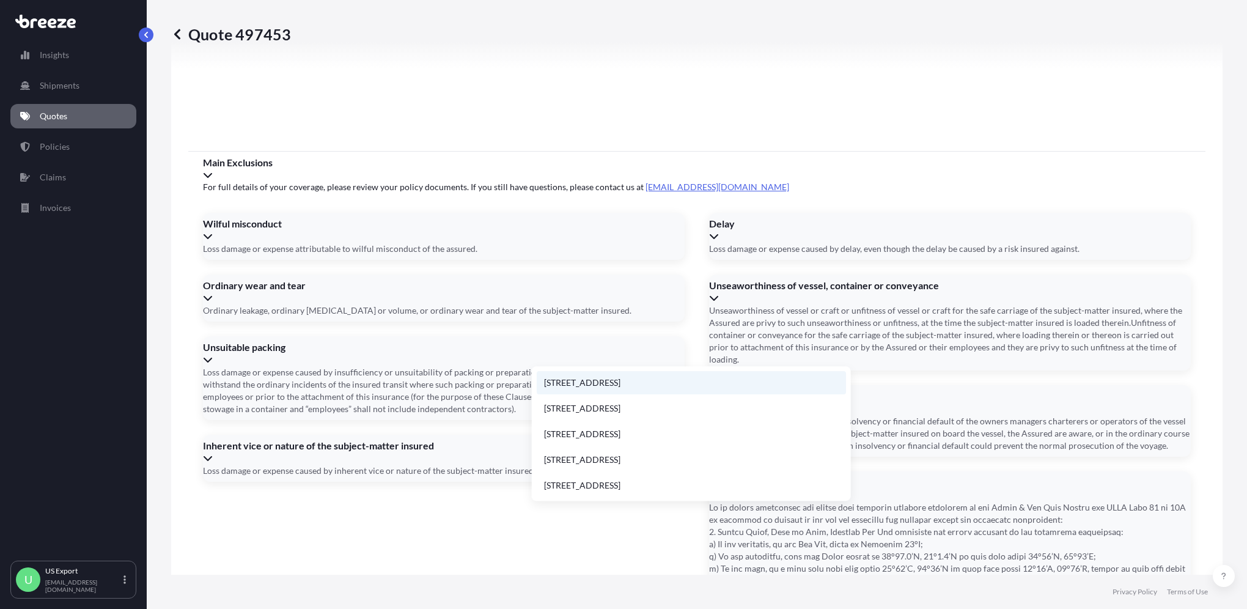
click at [636, 386] on li "[STREET_ADDRESS]" at bounding box center [691, 382] width 309 height 23
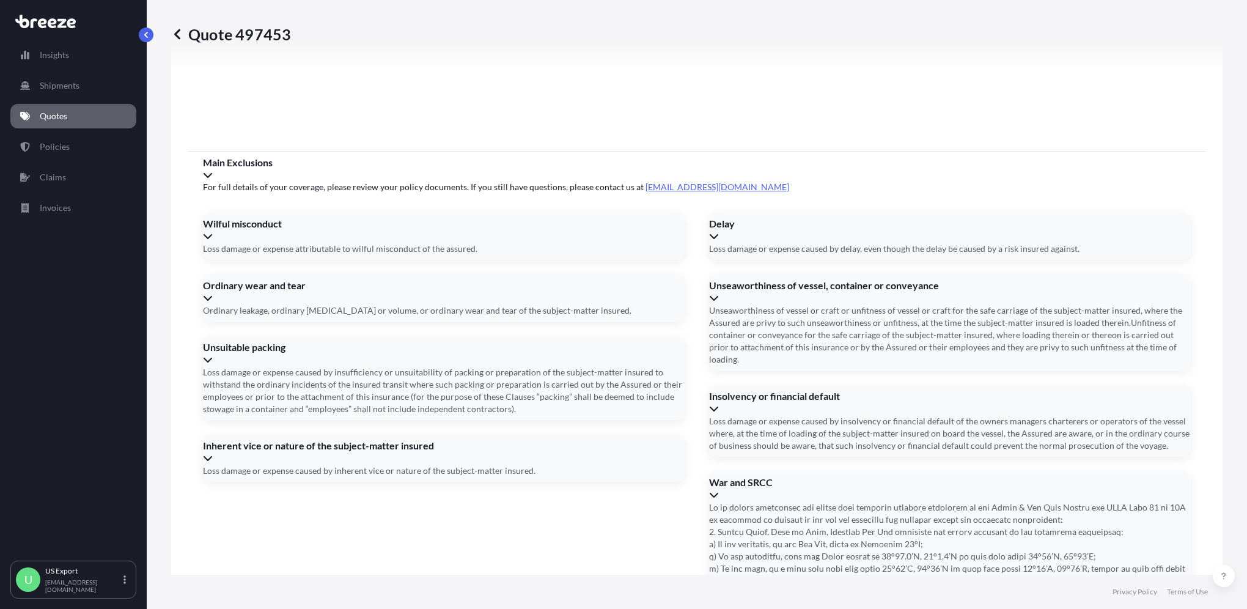
type input "[STREET_ADDRESS]"
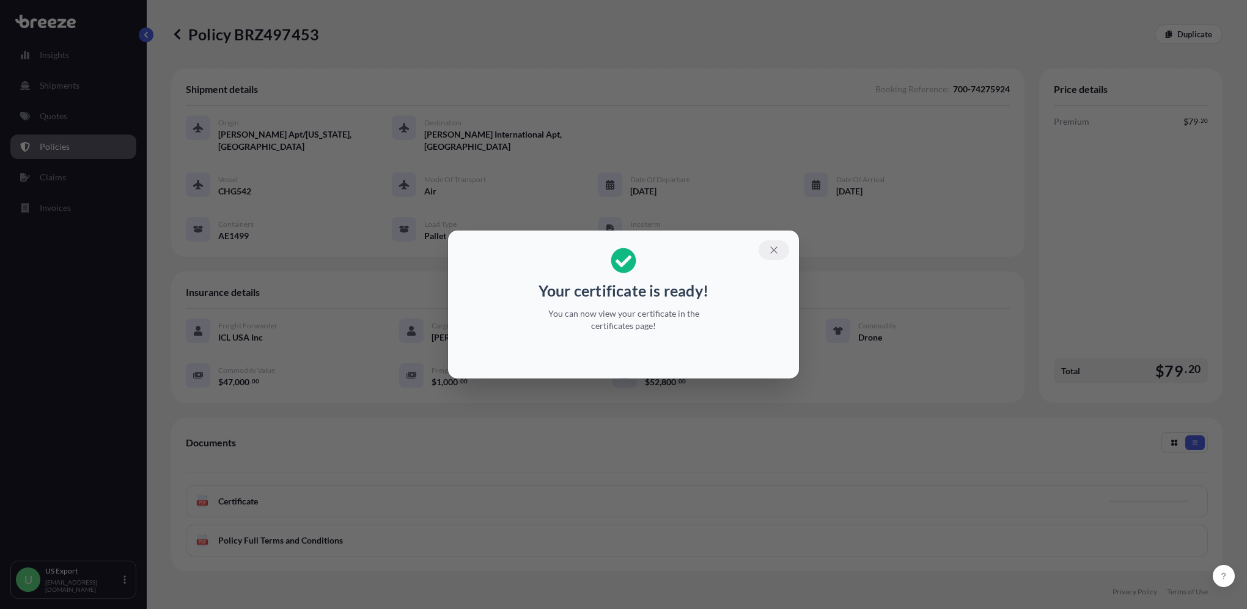
click at [771, 255] on button "button" at bounding box center [773, 250] width 31 height 20
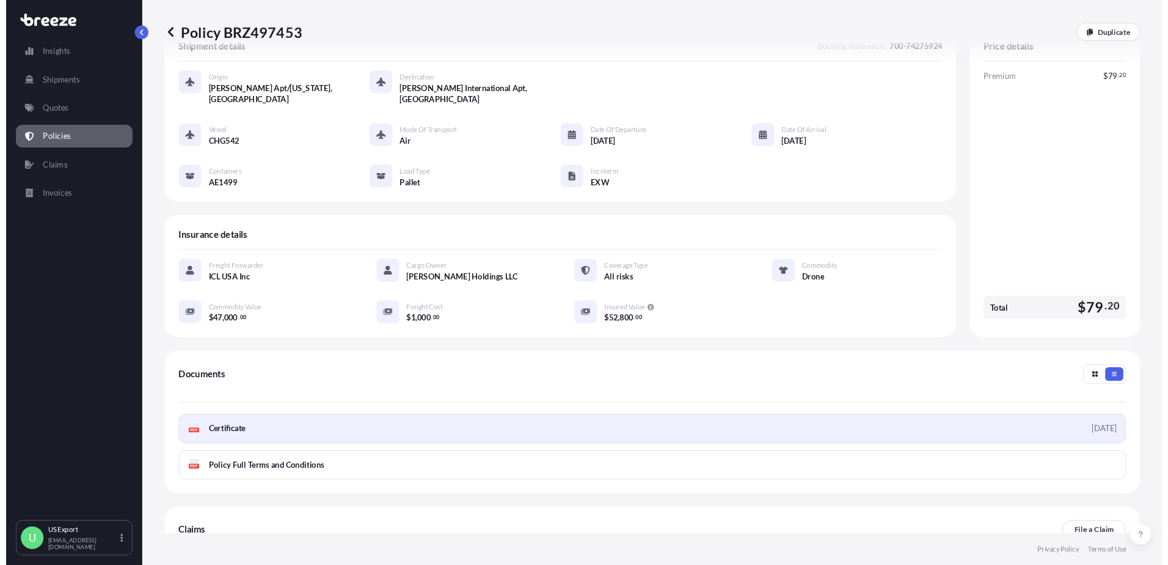
scroll to position [122, 0]
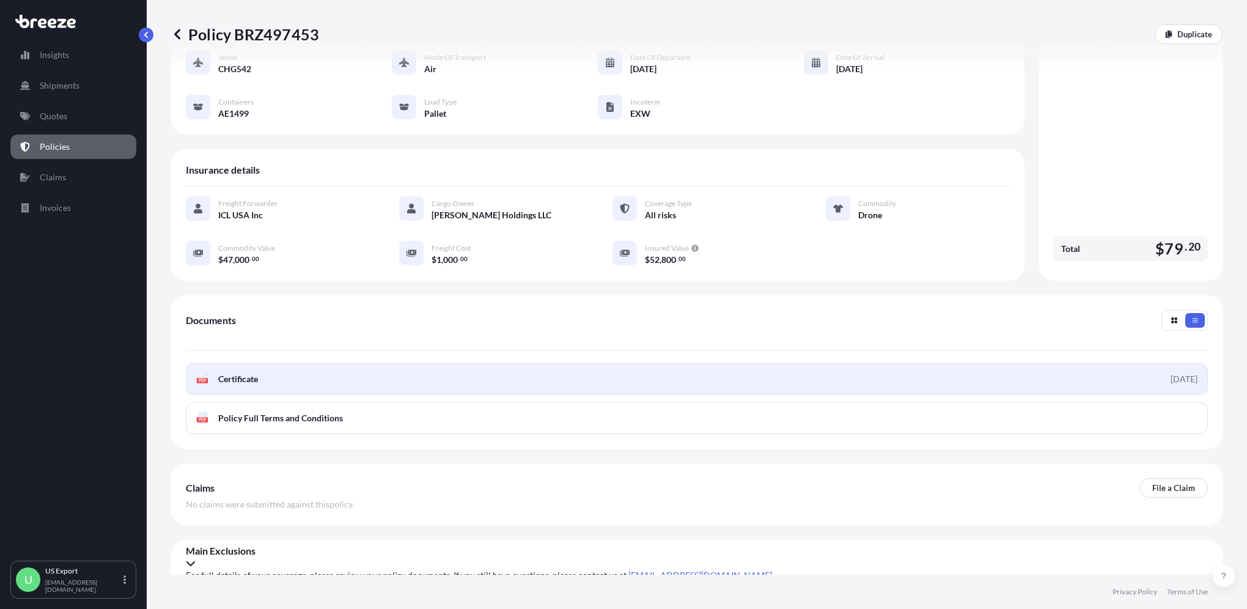
click at [290, 386] on link "PDF Certificate [DATE]" at bounding box center [697, 379] width 1022 height 32
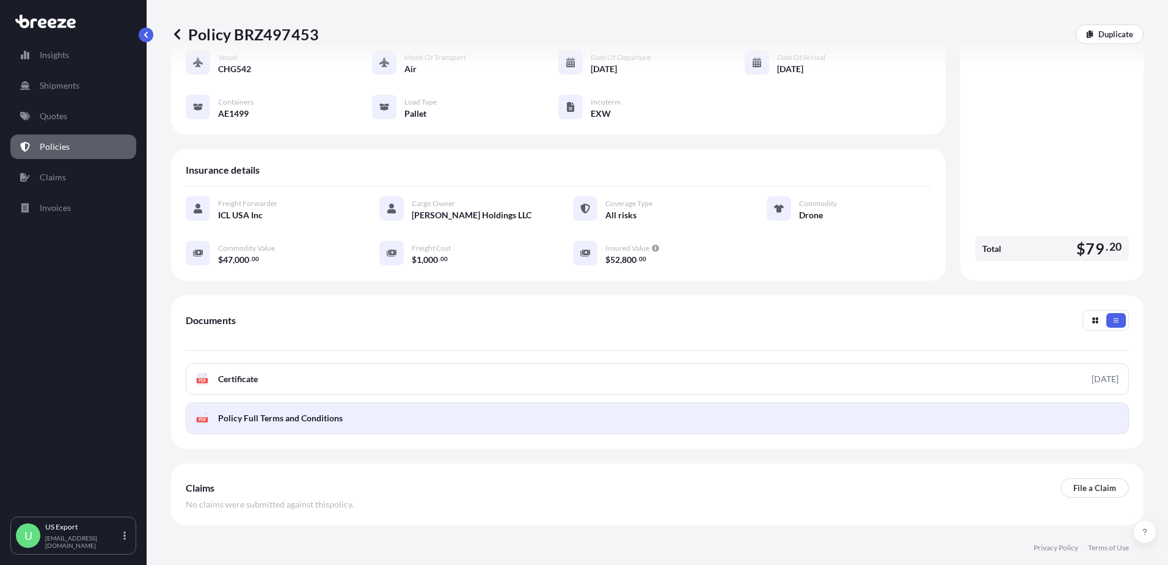
click at [282, 427] on link "PDF Policy Full Terms and Conditions" at bounding box center [658, 418] width 944 height 32
